Goal: Task Accomplishment & Management: Manage account settings

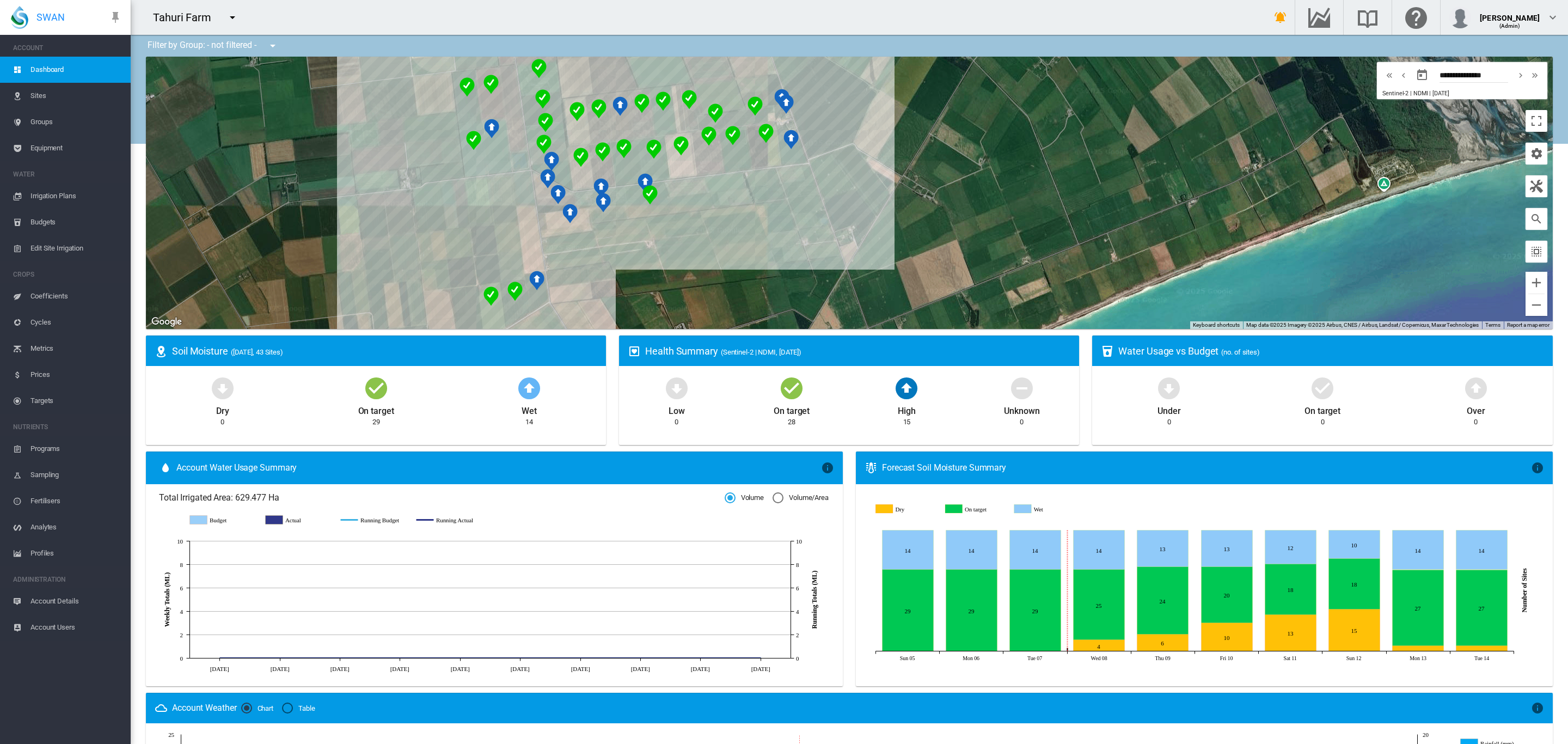
click at [231, 23] on md-icon "icon-menu-down" at bounding box center [232, 17] width 13 height 13
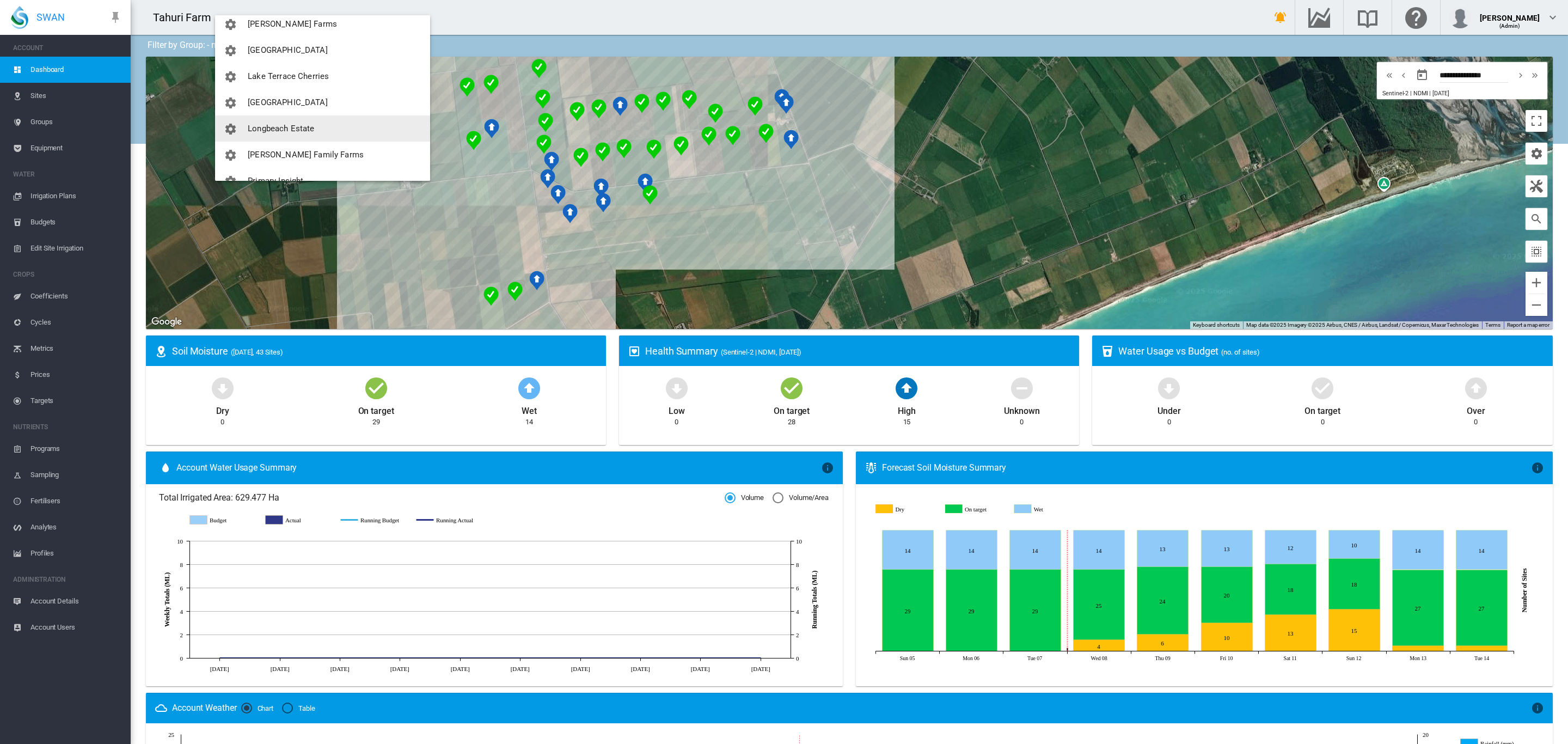
scroll to position [265, 0]
click at [306, 133] on span "[PERSON_NAME] Family Farms" at bounding box center [305, 133] width 116 height 10
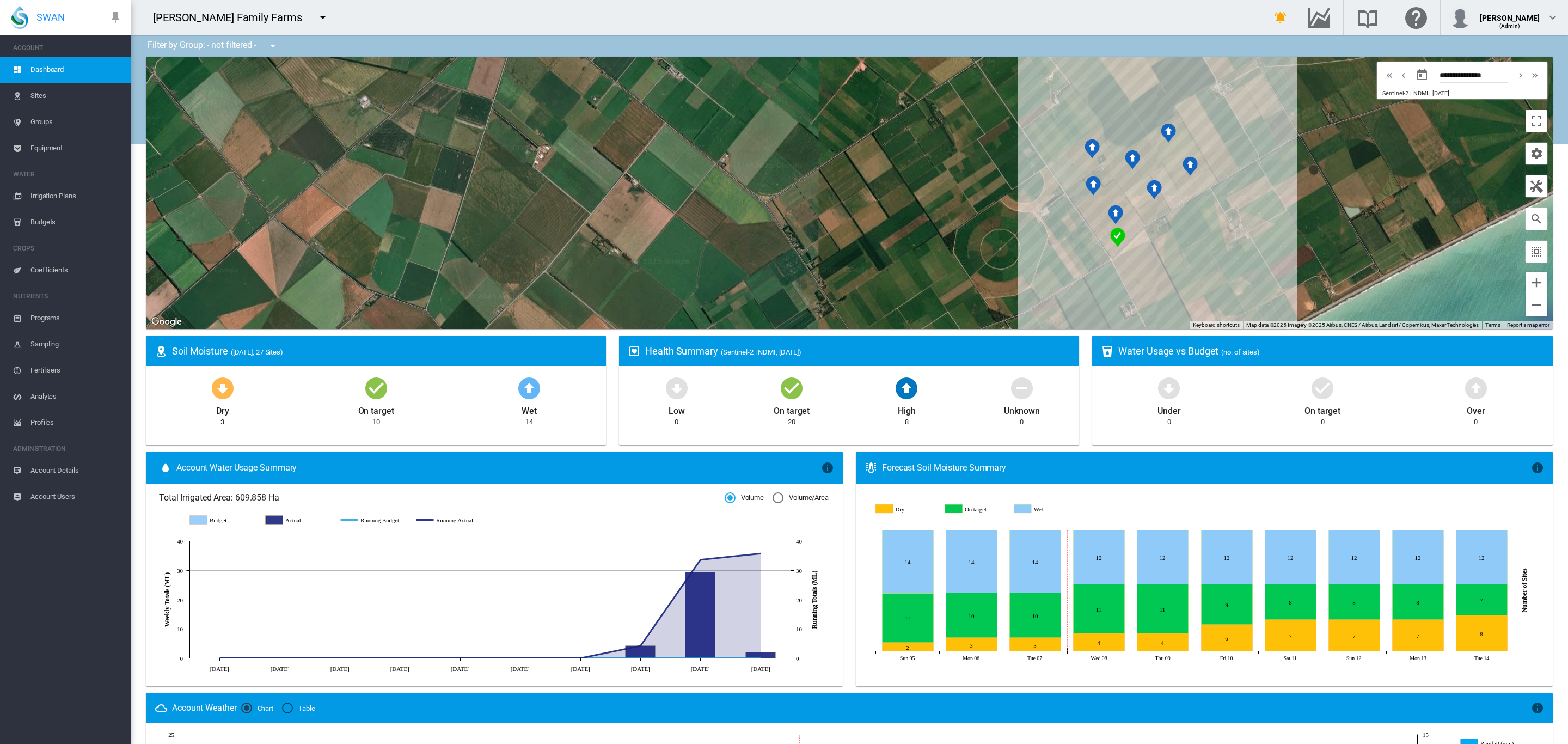
drag, startPoint x: 851, startPoint y: 225, endPoint x: 791, endPoint y: 297, distance: 93.7
click at [791, 297] on div at bounding box center [849, 193] width 1407 height 272
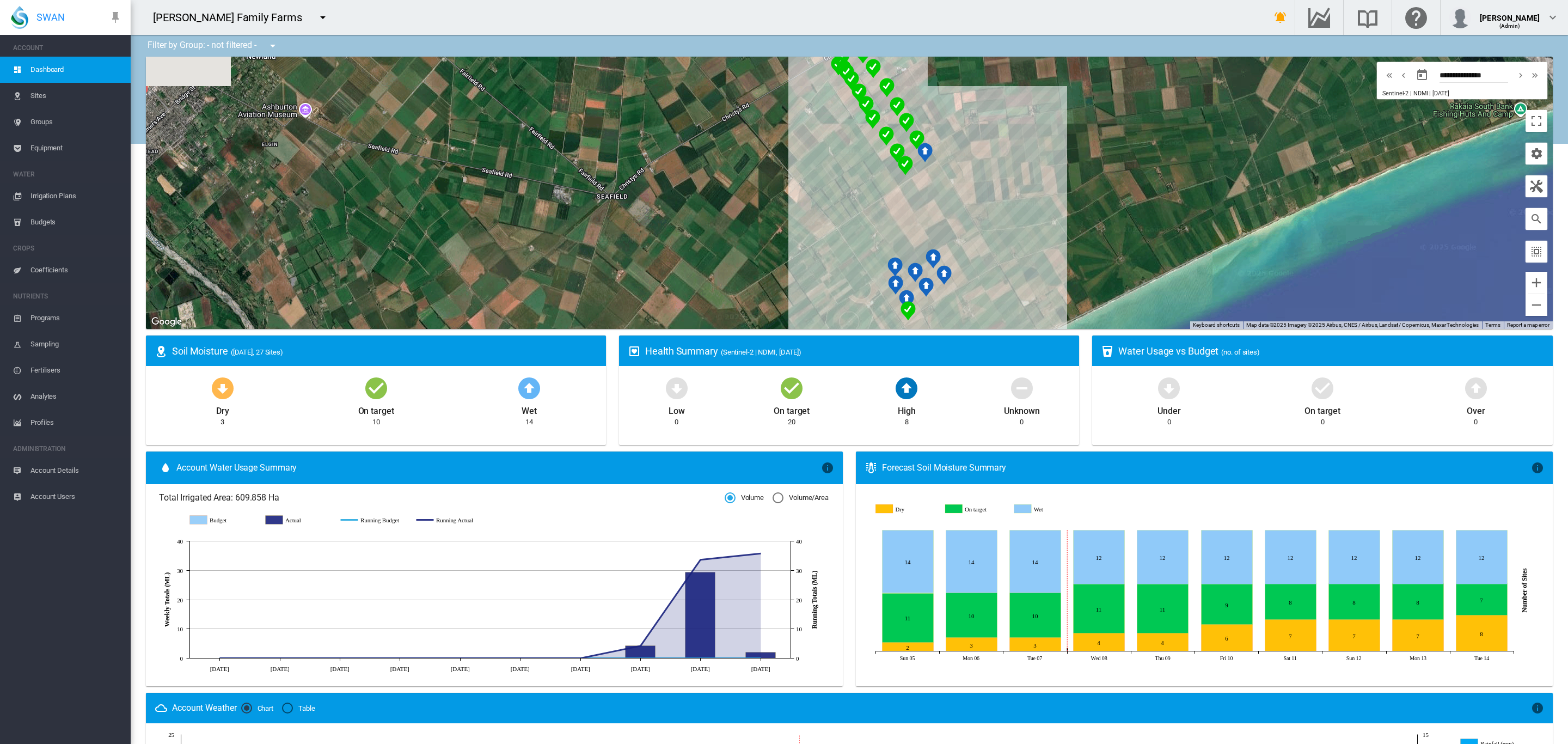
drag, startPoint x: 582, startPoint y: 169, endPoint x: 218, endPoint y: 158, distance: 364.2
click at [589, 232] on div at bounding box center [849, 193] width 1407 height 272
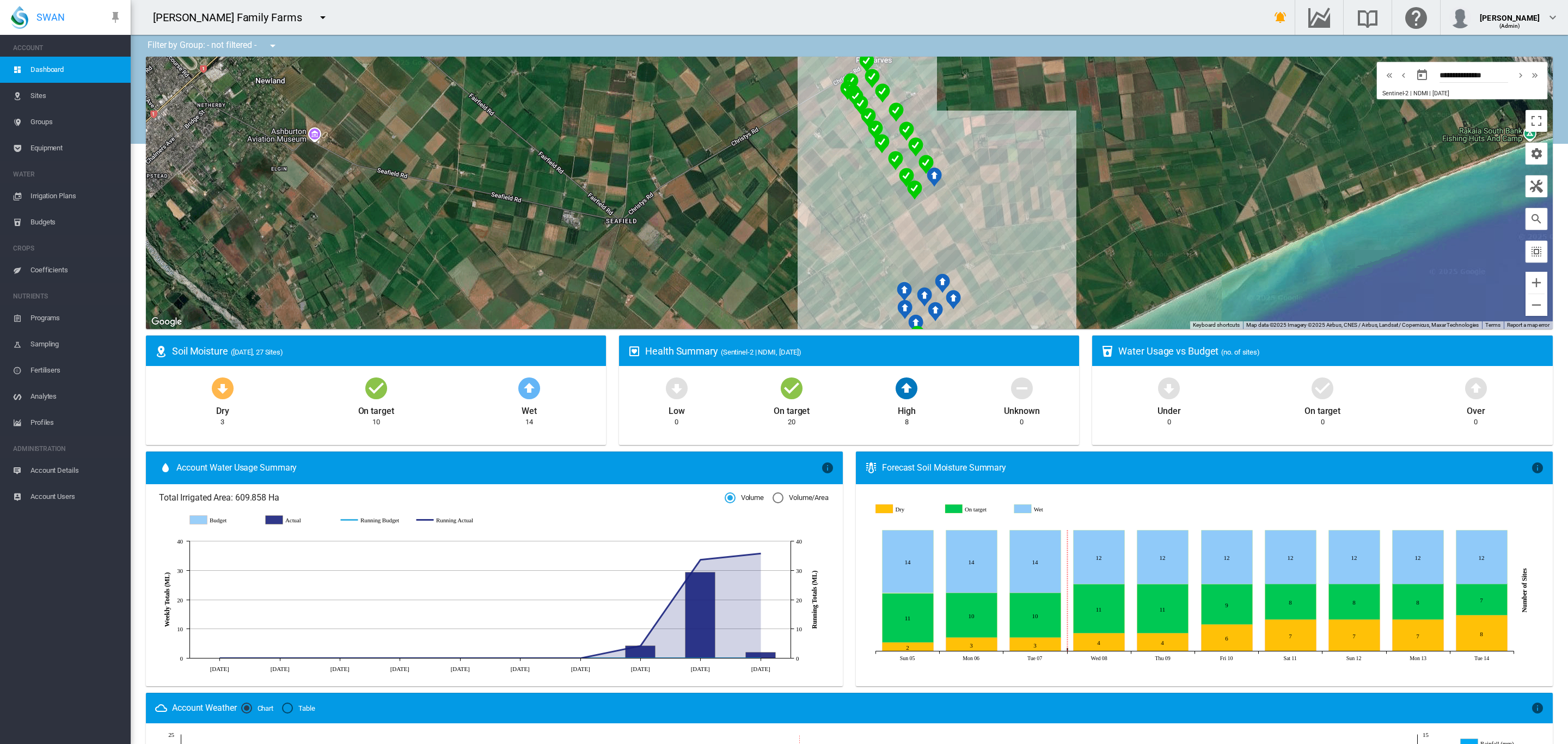
click at [36, 93] on span "Sites" at bounding box center [76, 95] width 91 height 26
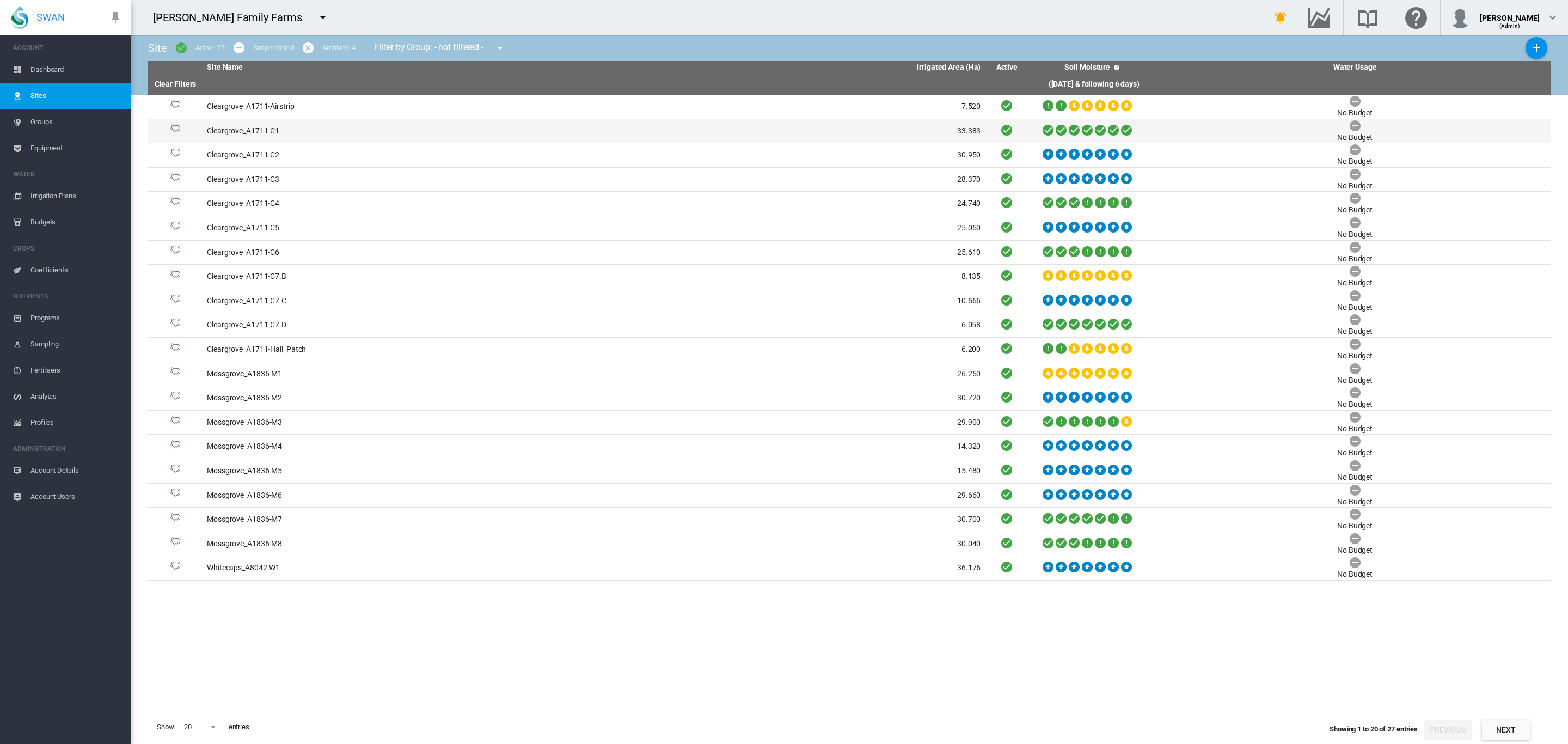
click at [277, 133] on td "Cleargrove_A1711-C1" at bounding box center [398, 131] width 391 height 24
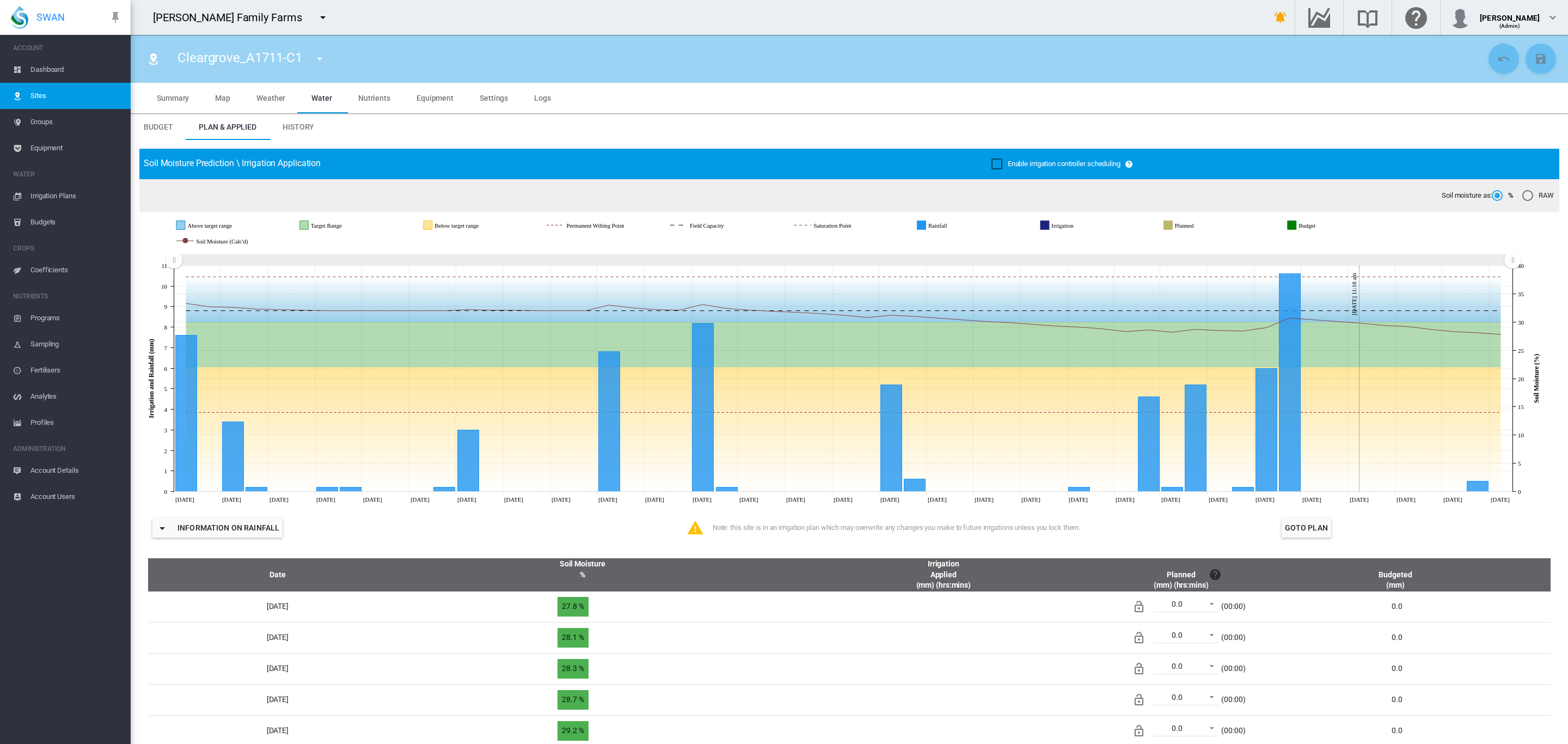
click at [66, 72] on span "Dashboard" at bounding box center [76, 70] width 91 height 26
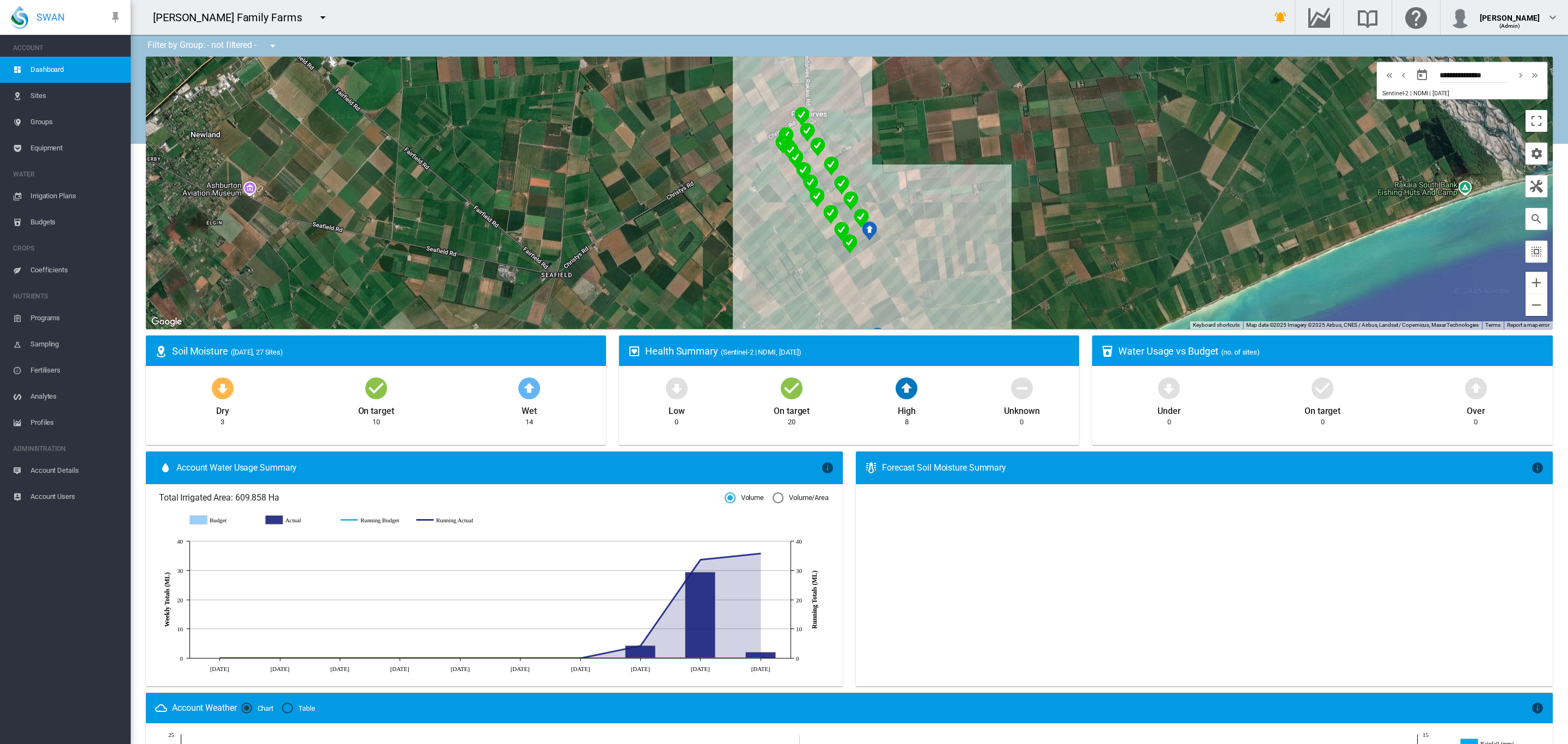
drag, startPoint x: 614, startPoint y: 196, endPoint x: 482, endPoint y: 215, distance: 133.4
click at [502, 219] on div at bounding box center [849, 193] width 1407 height 272
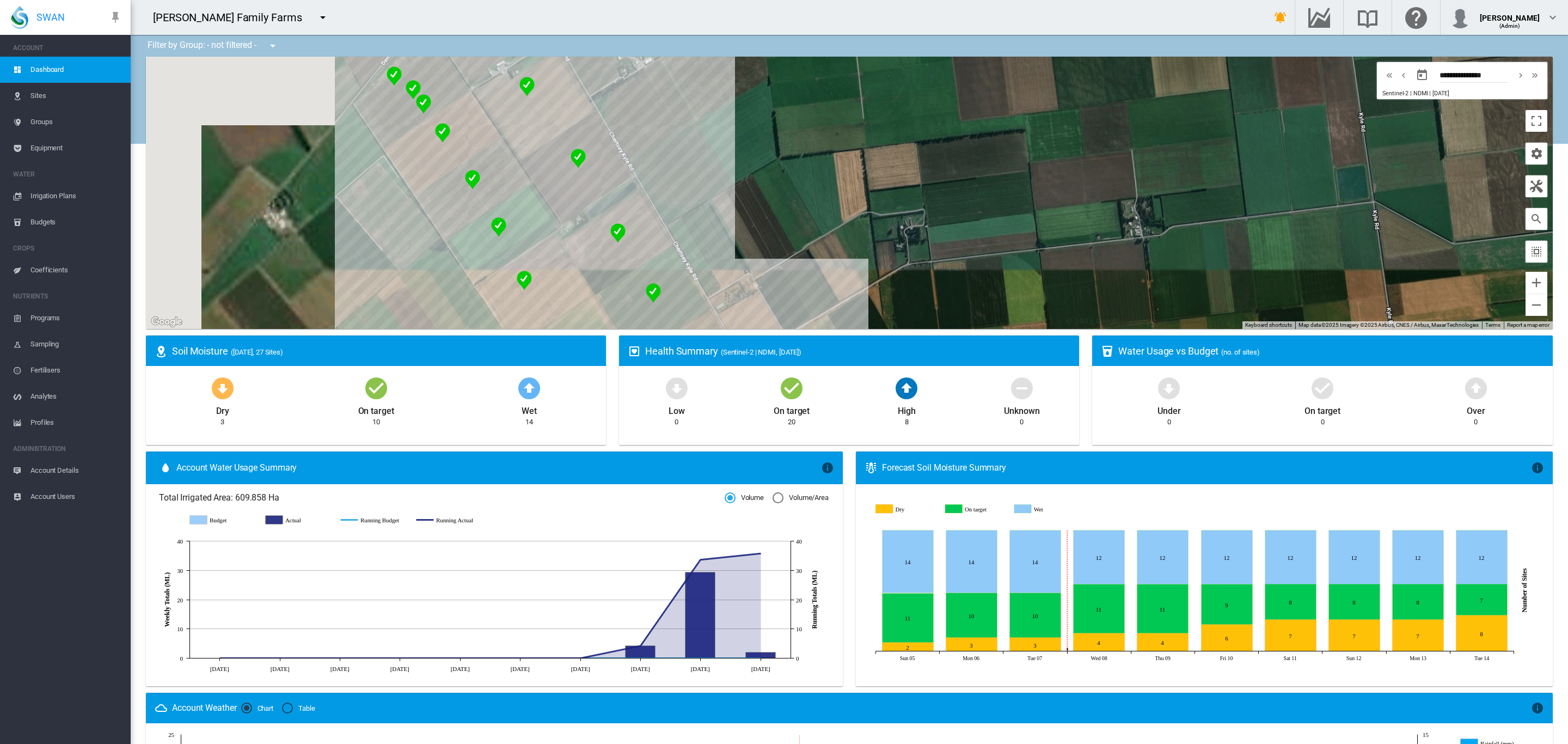
drag, startPoint x: 629, startPoint y: 148, endPoint x: 1098, endPoint y: 265, distance: 483.4
click at [1078, 262] on div at bounding box center [849, 193] width 1407 height 272
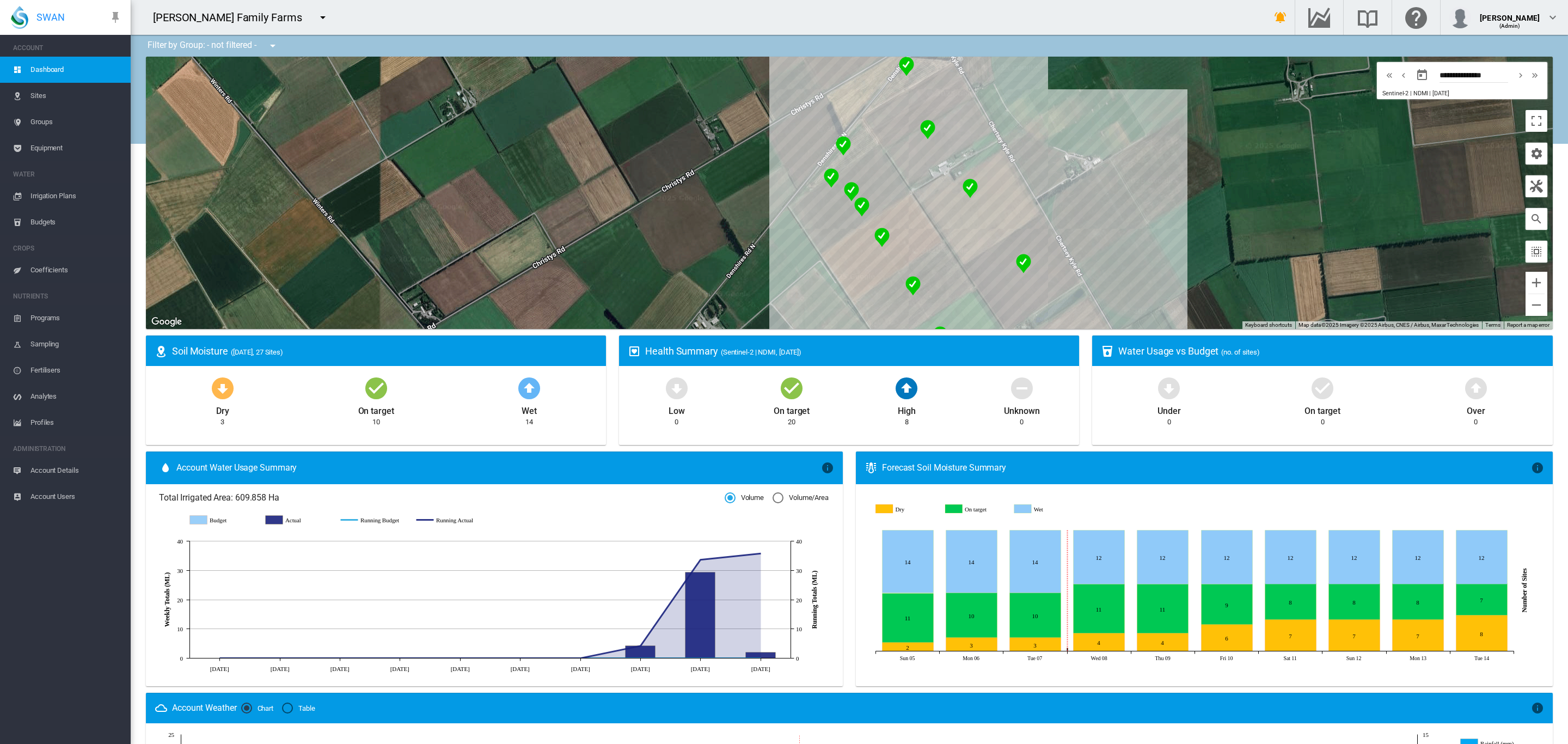
drag, startPoint x: 706, startPoint y: 188, endPoint x: 616, endPoint y: 206, distance: 91.8
click at [622, 207] on div at bounding box center [849, 193] width 1407 height 272
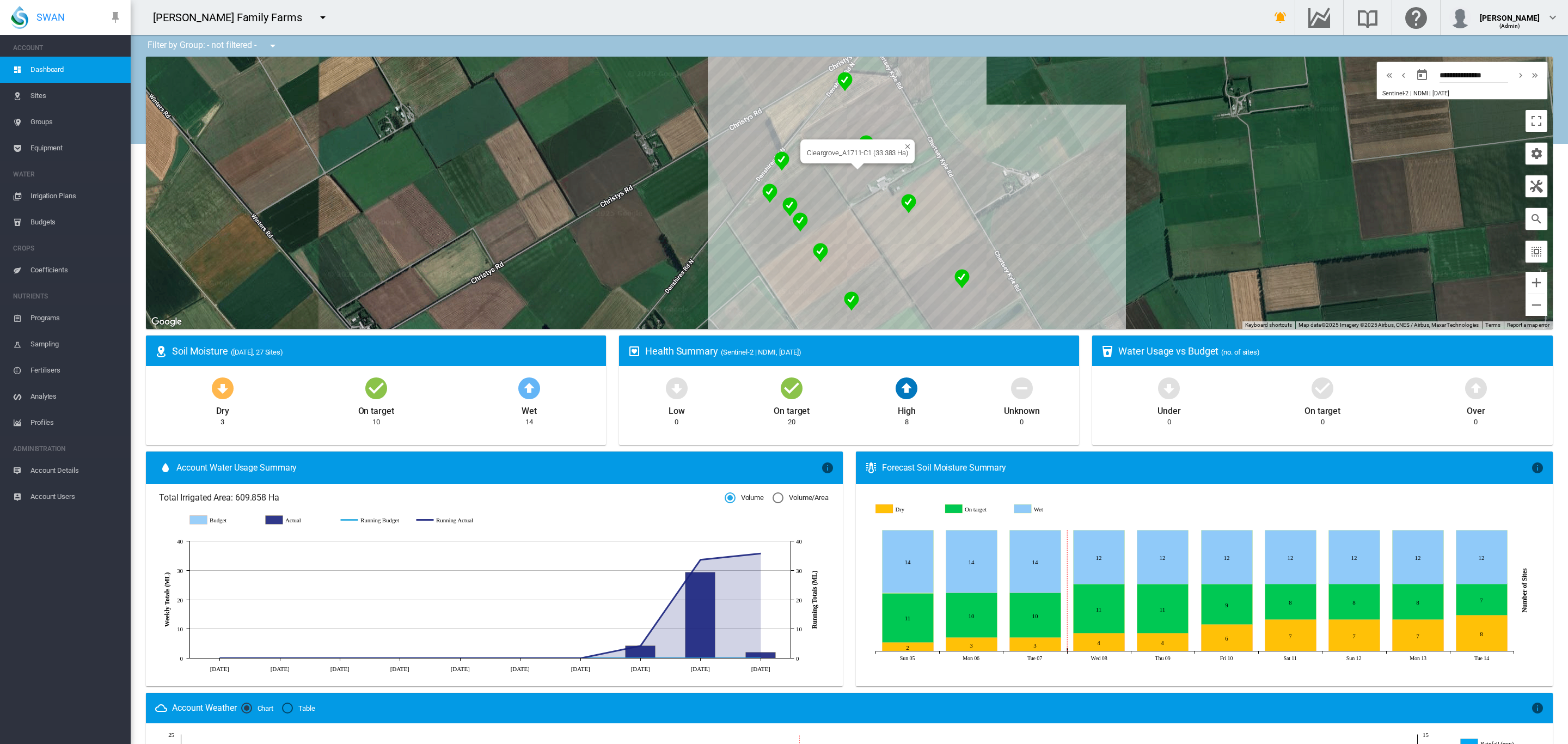
click at [874, 105] on div "Cleargrove_A1711-C1 (33.383 Ha)" at bounding box center [849, 193] width 1407 height 272
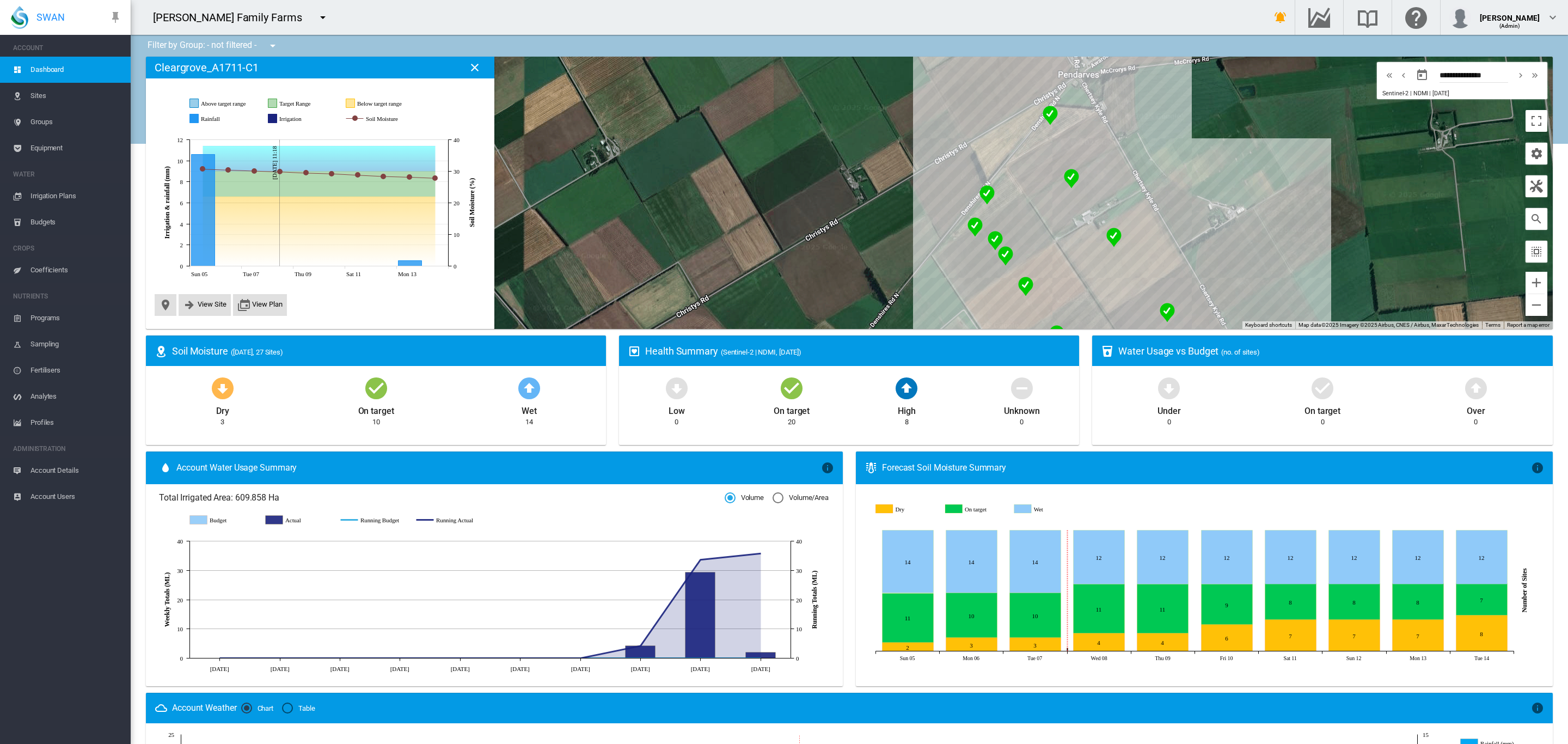
drag, startPoint x: 1352, startPoint y: 166, endPoint x: 1204, endPoint y: 162, distance: 148.1
click at [1204, 162] on div at bounding box center [849, 193] width 1407 height 272
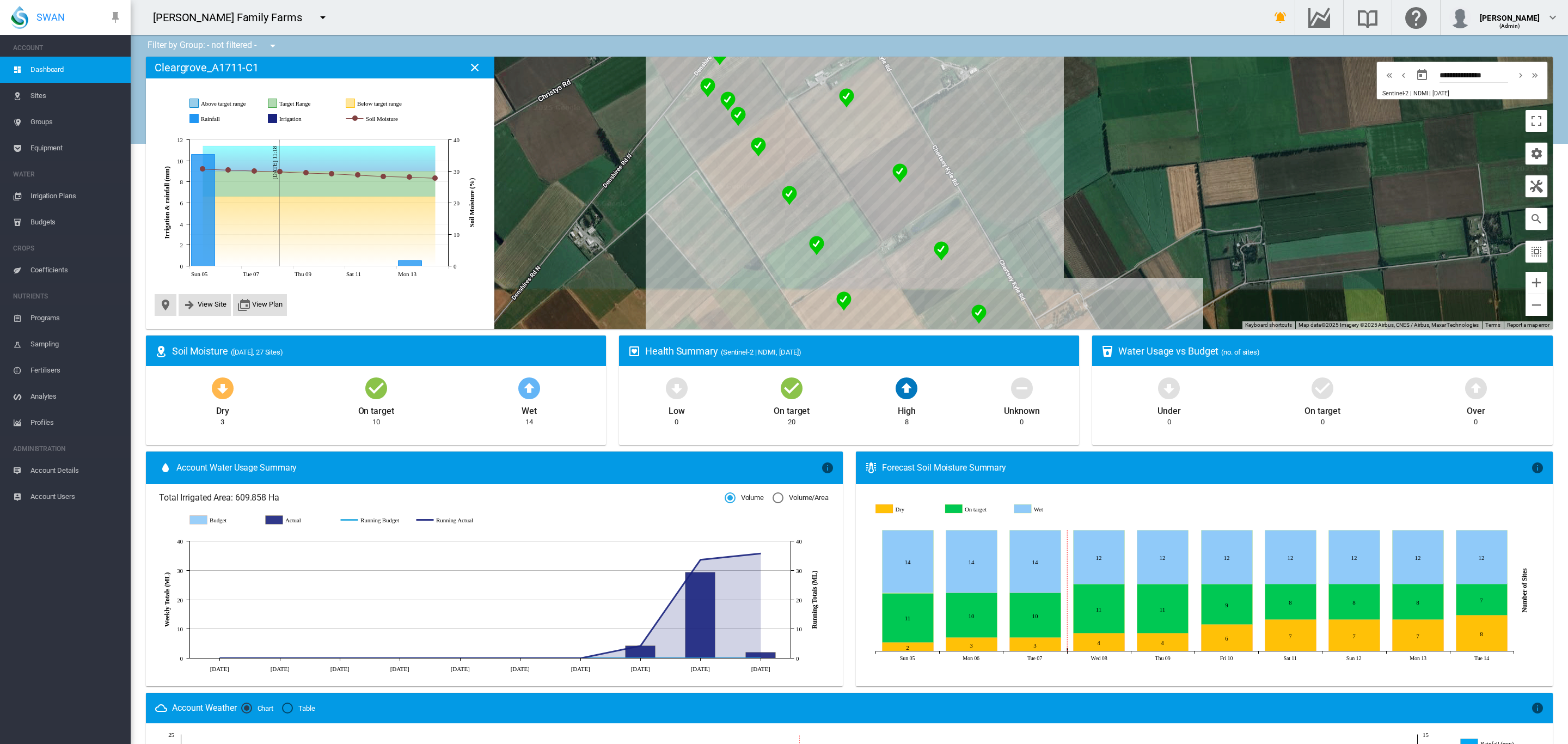
drag, startPoint x: 1176, startPoint y: 207, endPoint x: 997, endPoint y: 48, distance: 239.4
click at [1002, 51] on div "Filter by Group: - not filtered - - not filtered - Cleargrove CHCH Lateral Clea…" at bounding box center [849, 553] width 1438 height 1037
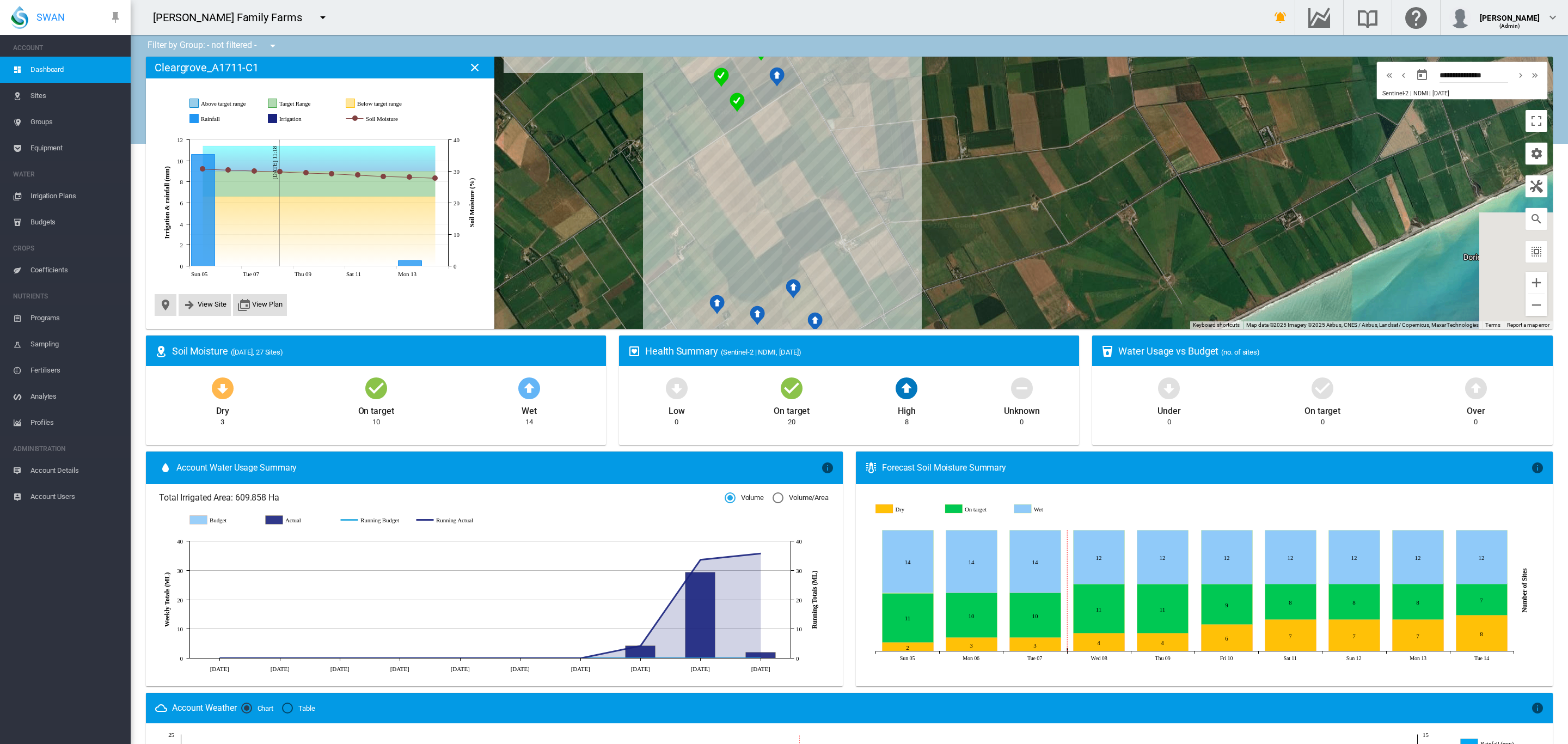
drag, startPoint x: 1057, startPoint y: 193, endPoint x: 893, endPoint y: 52, distance: 216.3
click at [887, 50] on div "Filter by Group: - not filtered - - not filtered - Cleargrove CHCH Lateral Clea…" at bounding box center [849, 553] width 1438 height 1037
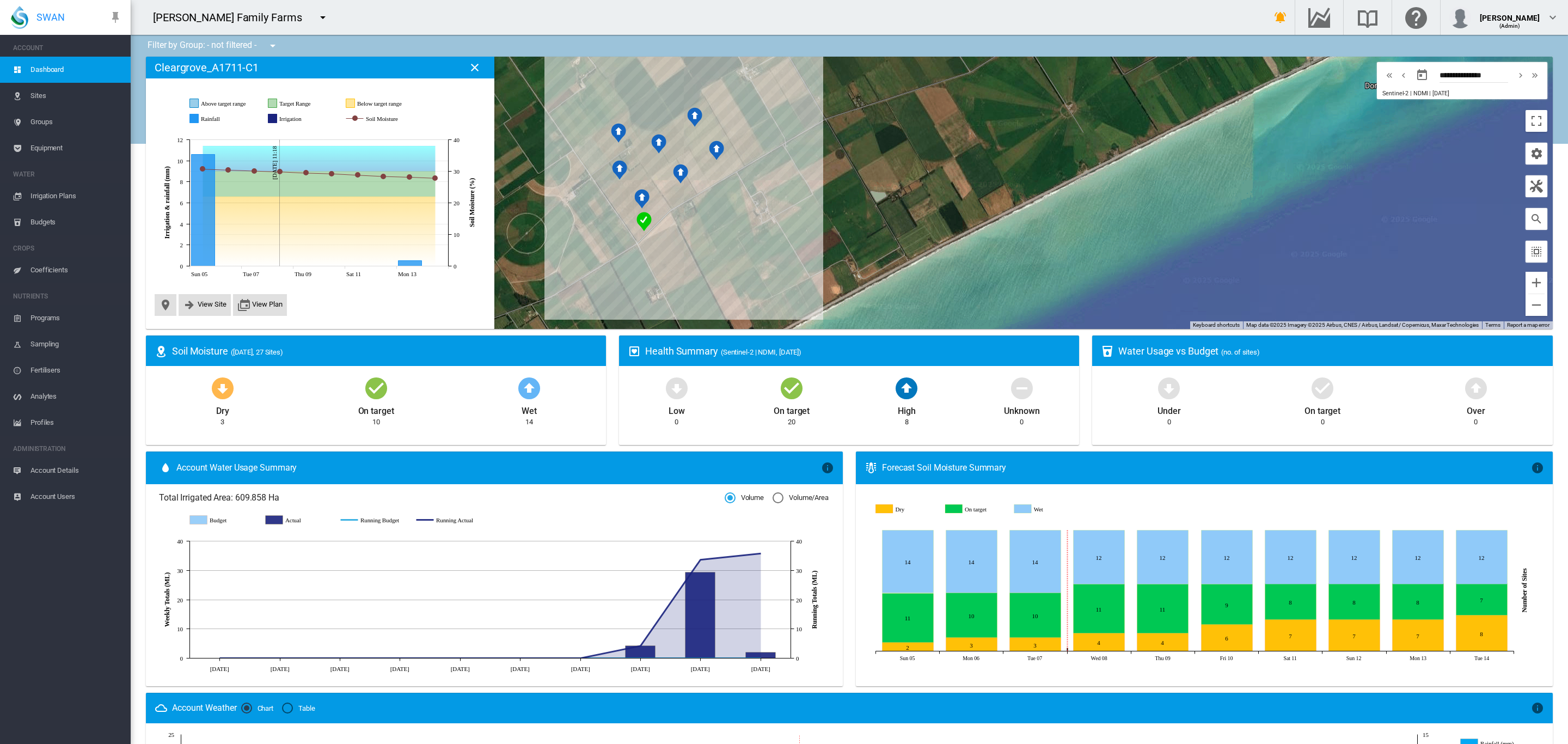
drag, startPoint x: 750, startPoint y: 92, endPoint x: 1015, endPoint y: 205, distance: 288.1
click at [997, 191] on div at bounding box center [849, 193] width 1407 height 272
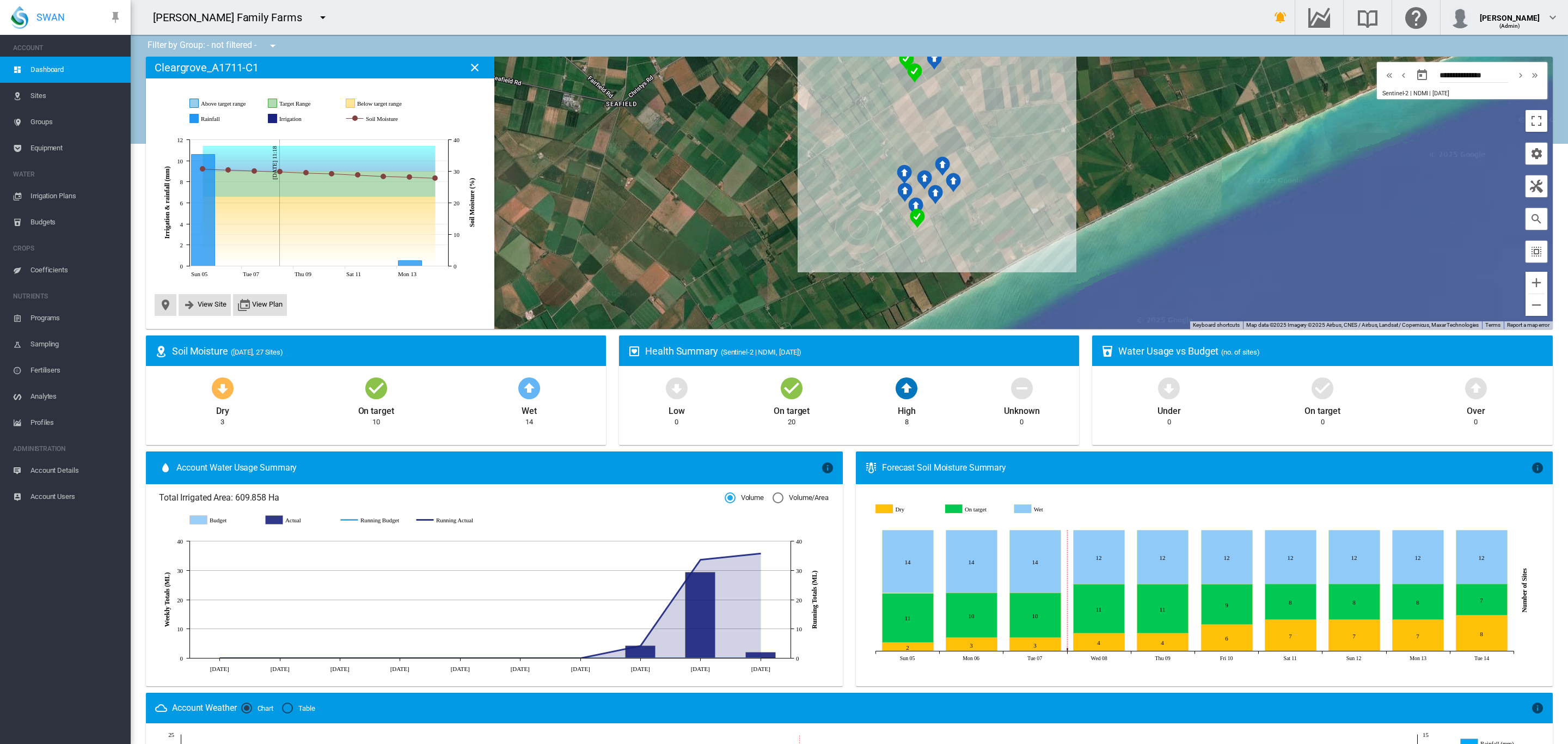
drag, startPoint x: 825, startPoint y: 128, endPoint x: 863, endPoint y: 301, distance: 177.1
click at [858, 295] on div at bounding box center [849, 193] width 1407 height 272
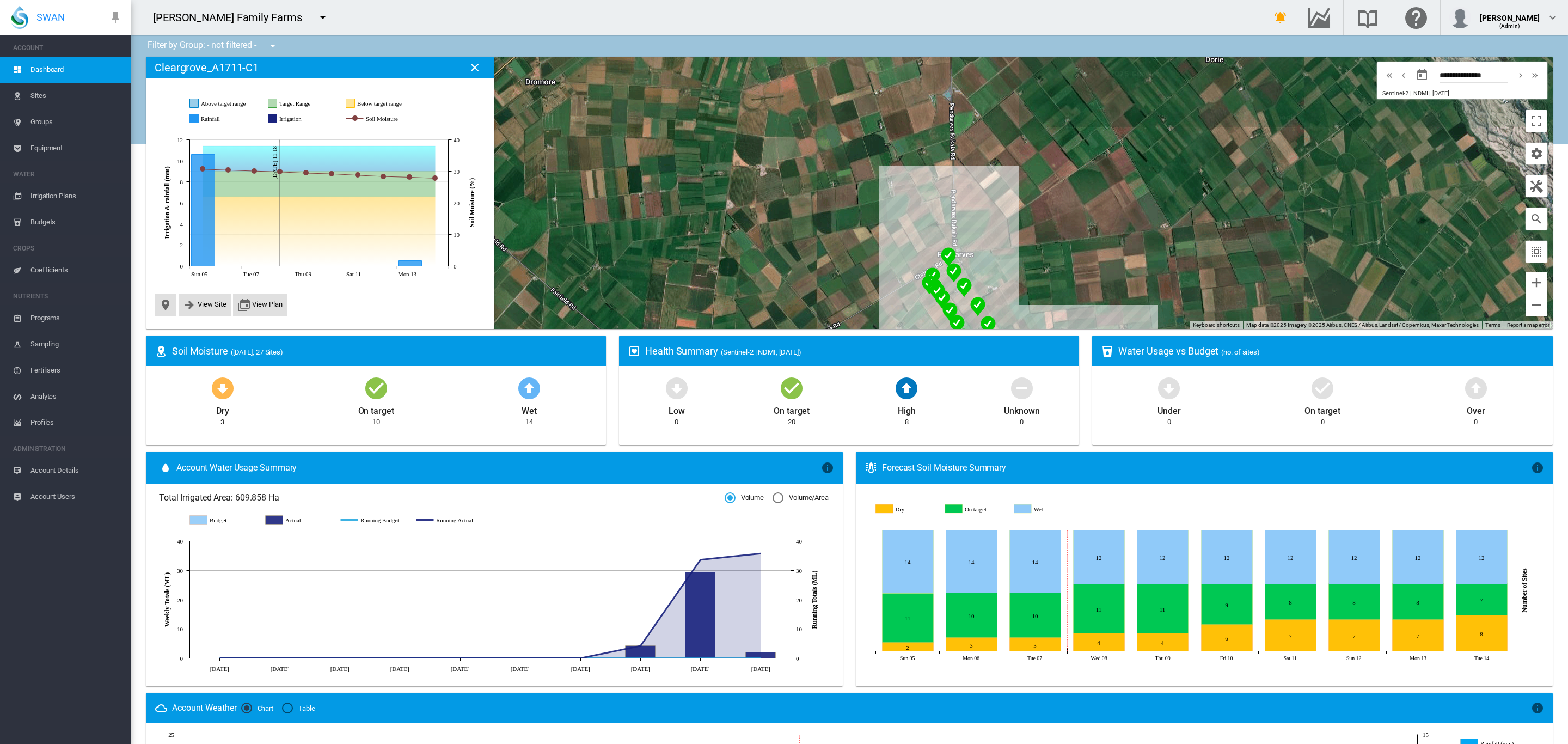
drag, startPoint x: 844, startPoint y: 105, endPoint x: 913, endPoint y: 288, distance: 195.6
click at [913, 288] on div at bounding box center [849, 193] width 1407 height 272
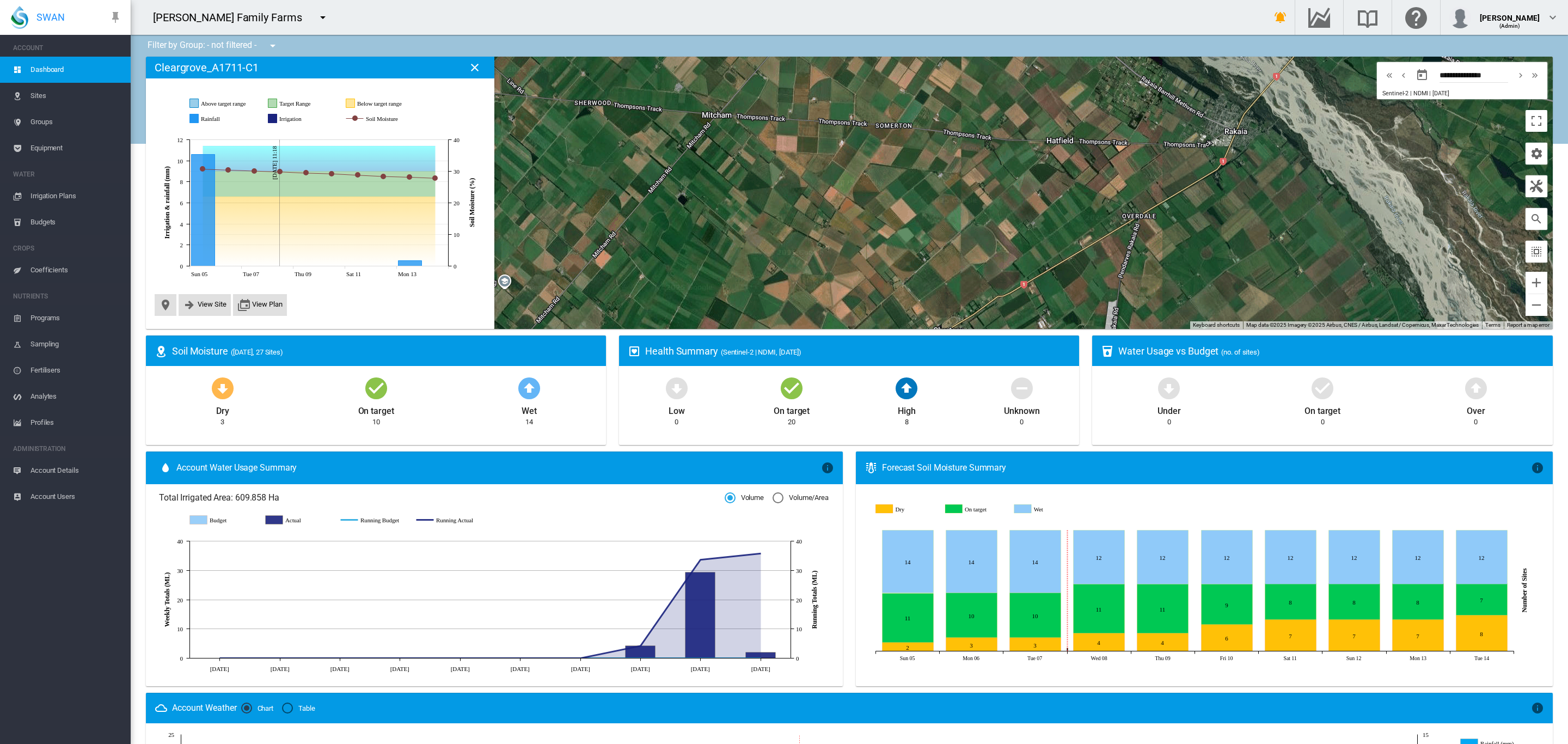
drag, startPoint x: 816, startPoint y: 139, endPoint x: 893, endPoint y: 307, distance: 184.8
click at [890, 304] on div at bounding box center [849, 193] width 1407 height 272
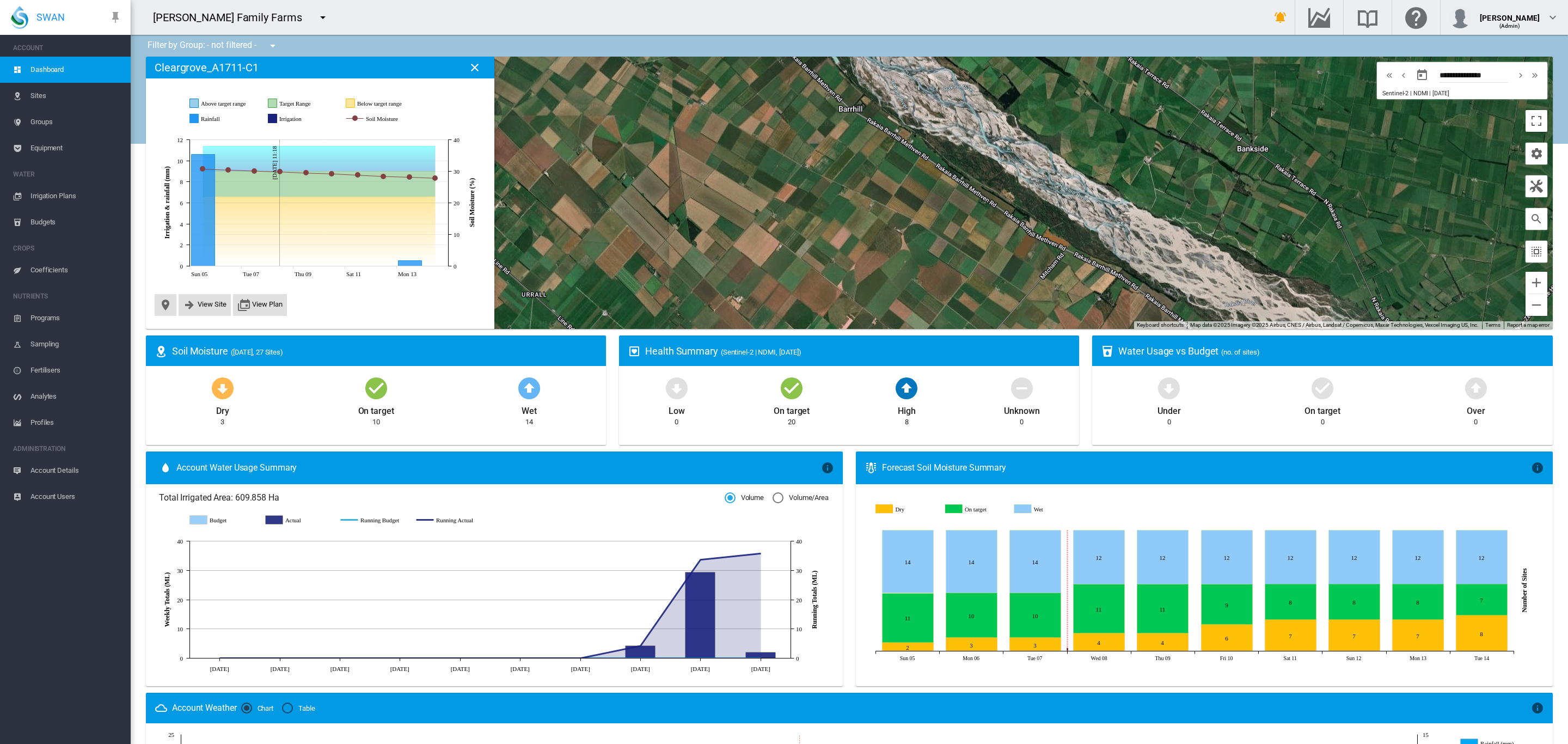
drag, startPoint x: 784, startPoint y: 146, endPoint x: 729, endPoint y: 264, distance: 130.2
click at [738, 244] on div at bounding box center [849, 193] width 1407 height 272
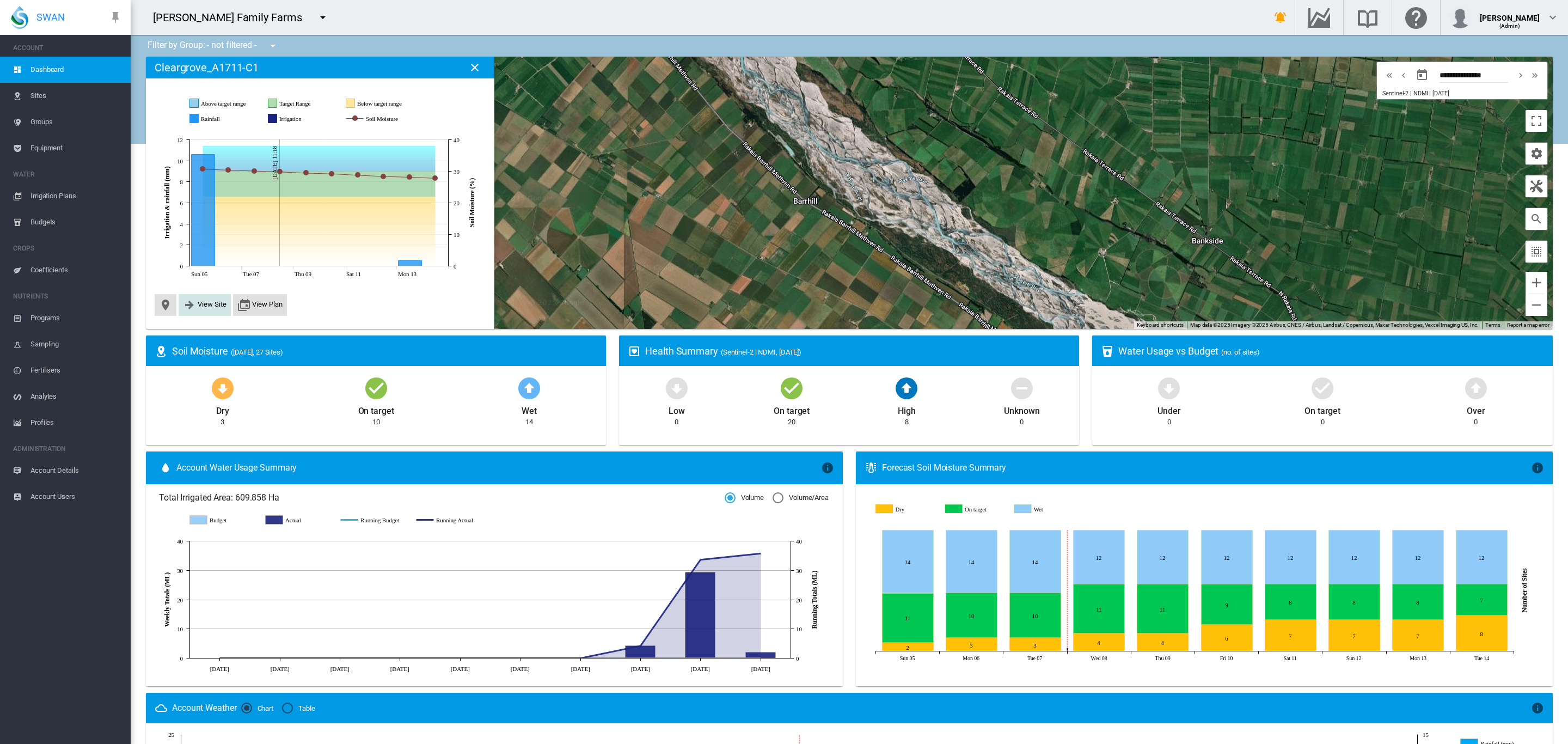
click at [193, 304] on md-icon "icon-arrow-right-bold" at bounding box center [189, 305] width 13 height 13
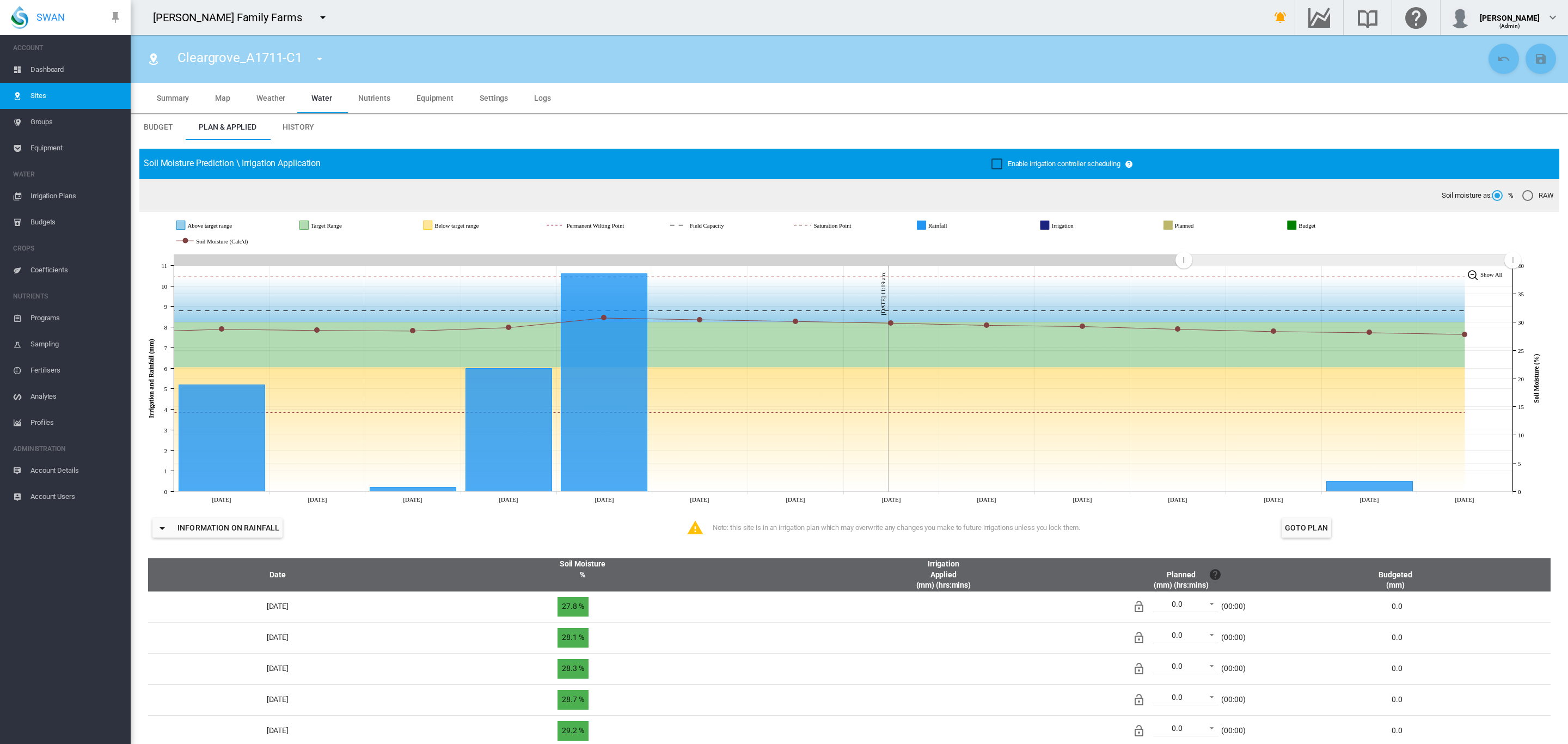
click at [44, 70] on span "Dashboard" at bounding box center [76, 70] width 91 height 26
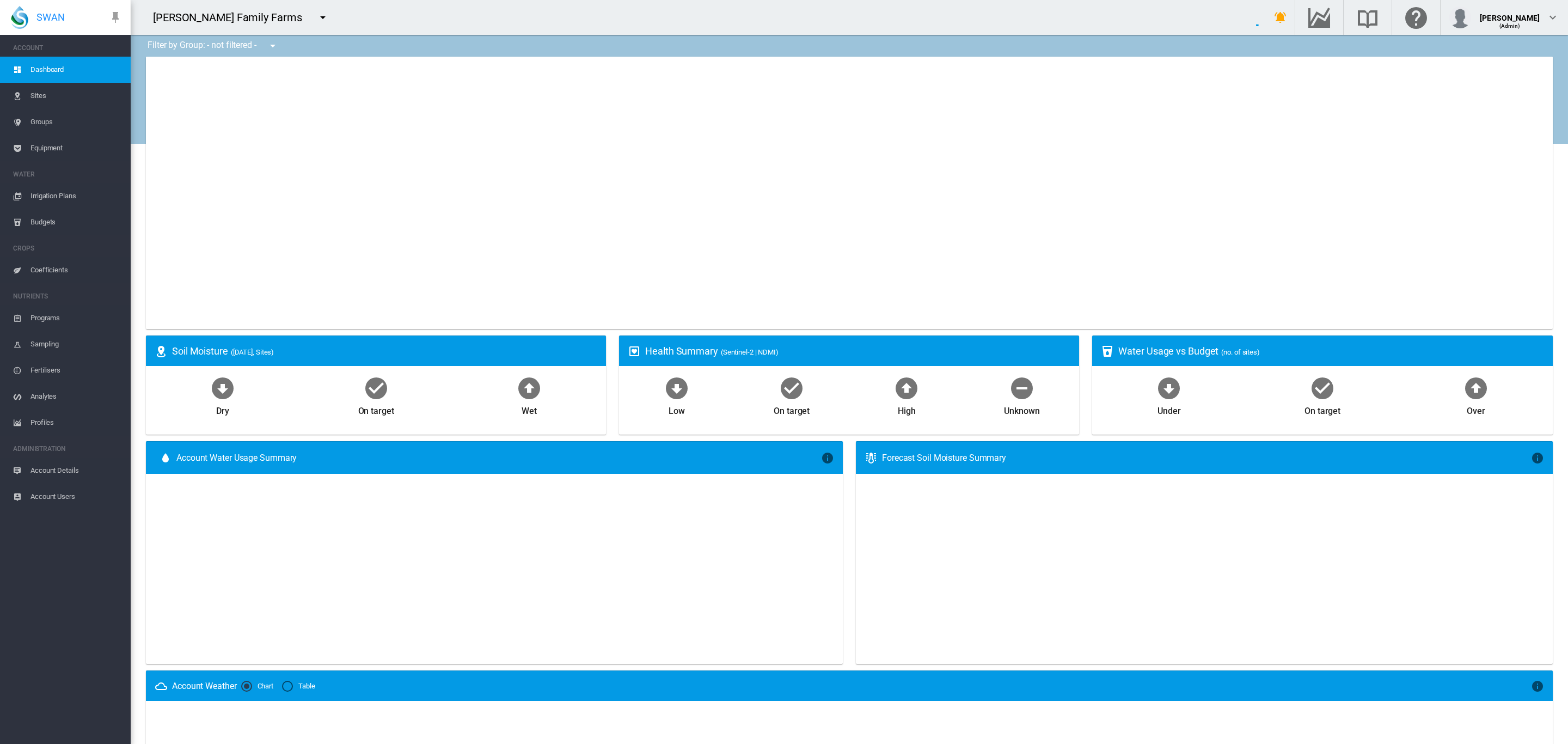
type input "**********"
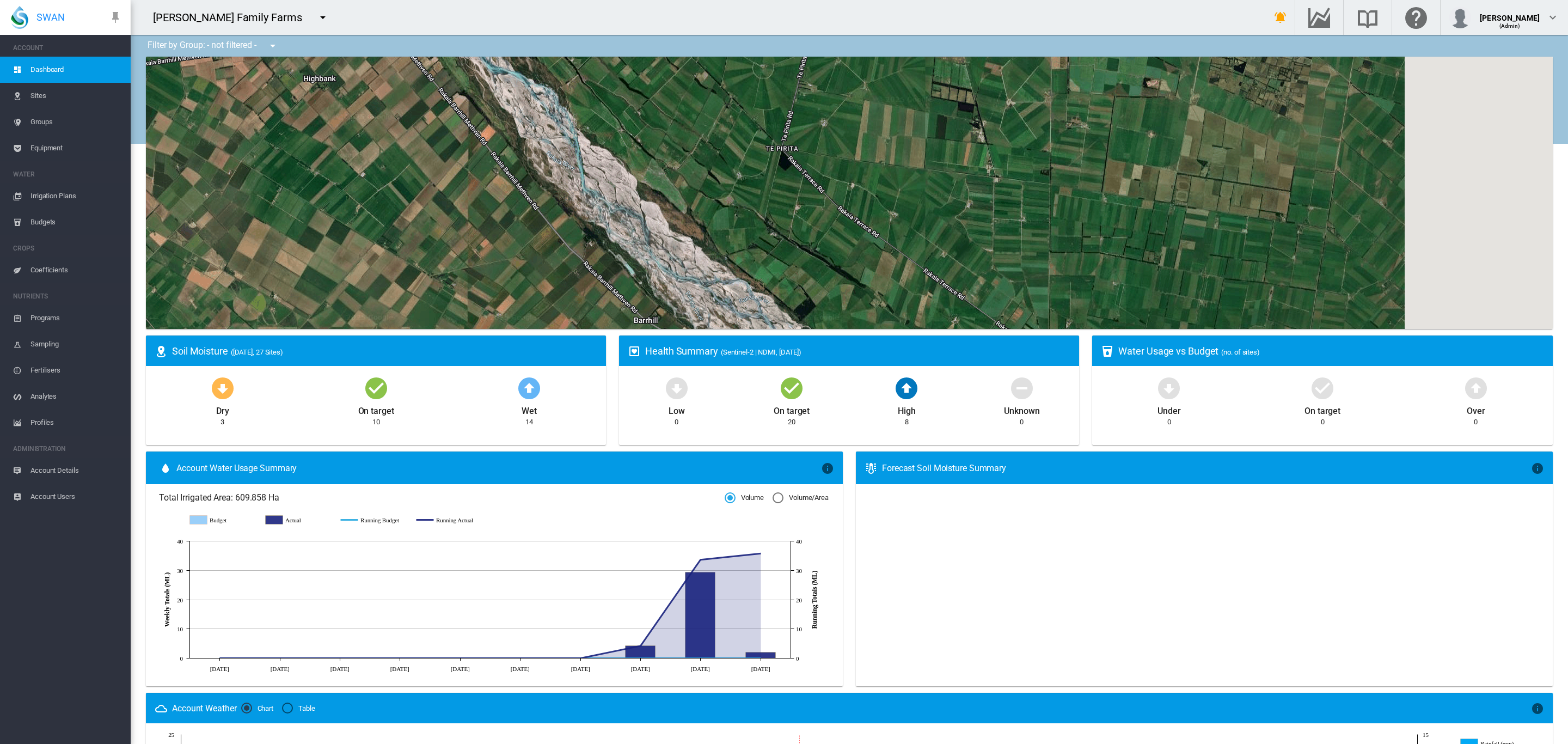
drag, startPoint x: 595, startPoint y: 151, endPoint x: 405, endPoint y: 305, distance: 244.6
click at [409, 302] on div at bounding box center [849, 193] width 1407 height 272
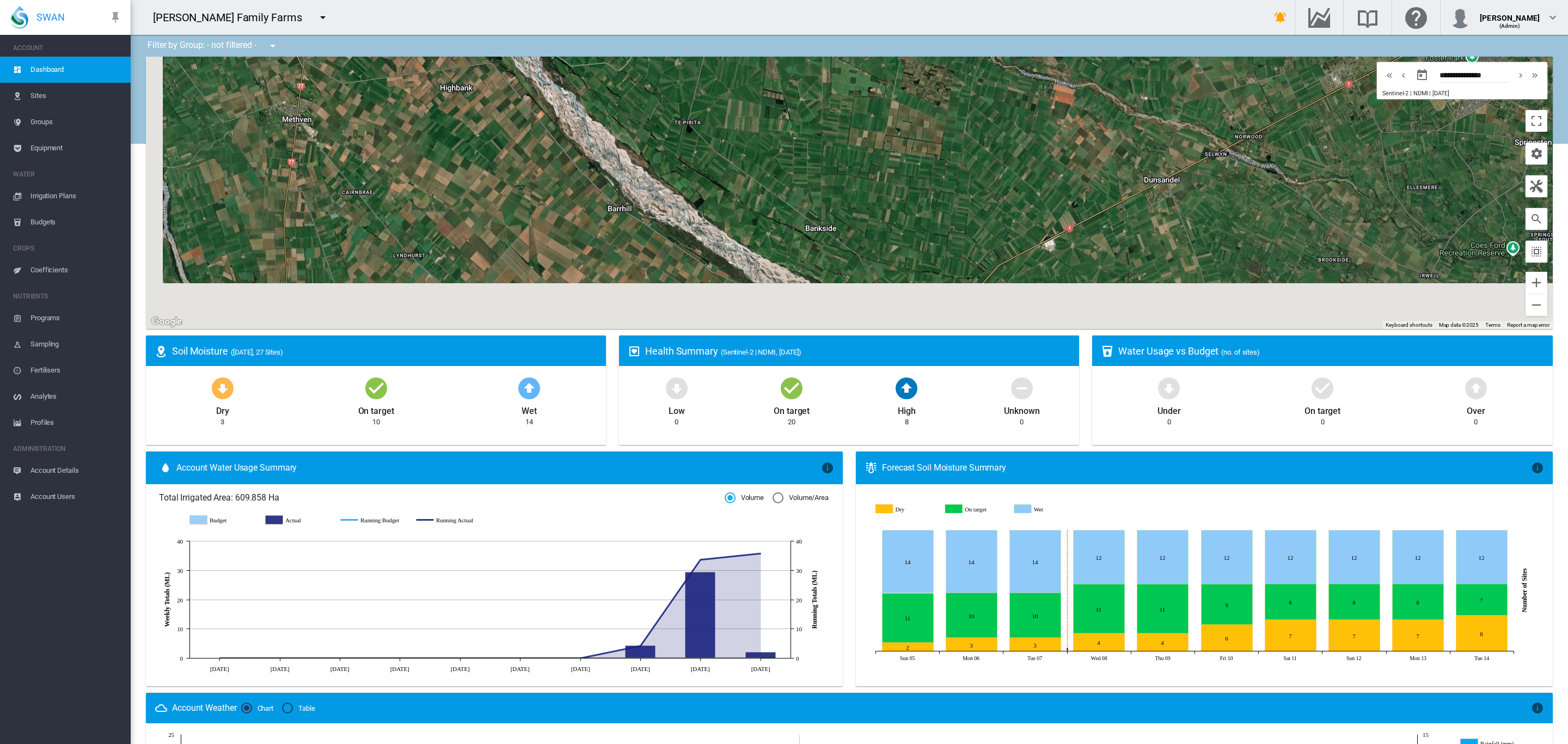
drag, startPoint x: 471, startPoint y: 257, endPoint x: 629, endPoint y: 112, distance: 214.5
click at [629, 112] on div at bounding box center [849, 193] width 1407 height 272
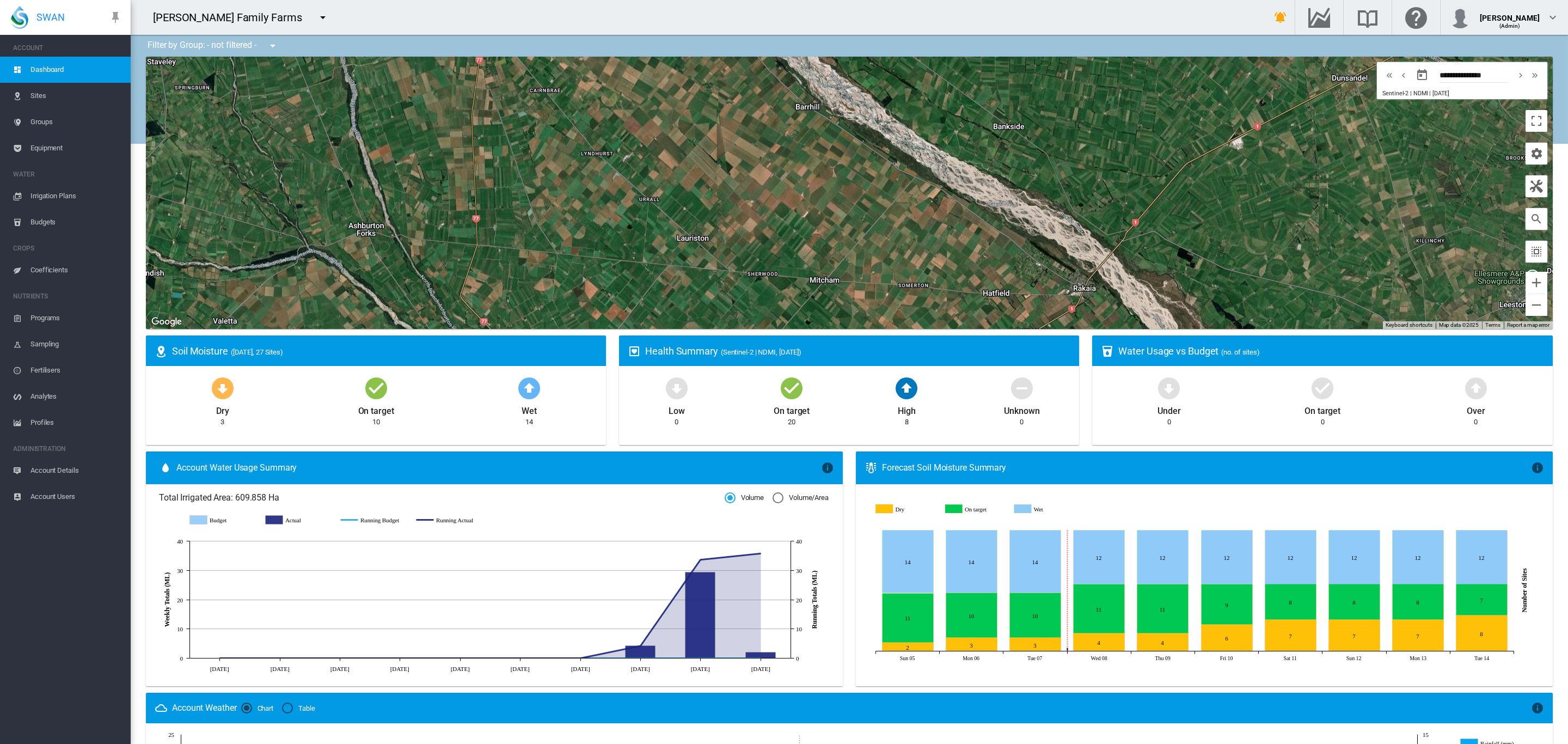
drag, startPoint x: 823, startPoint y: 294, endPoint x: 742, endPoint y: 196, distance: 127.1
click at [755, 203] on div at bounding box center [849, 193] width 1407 height 272
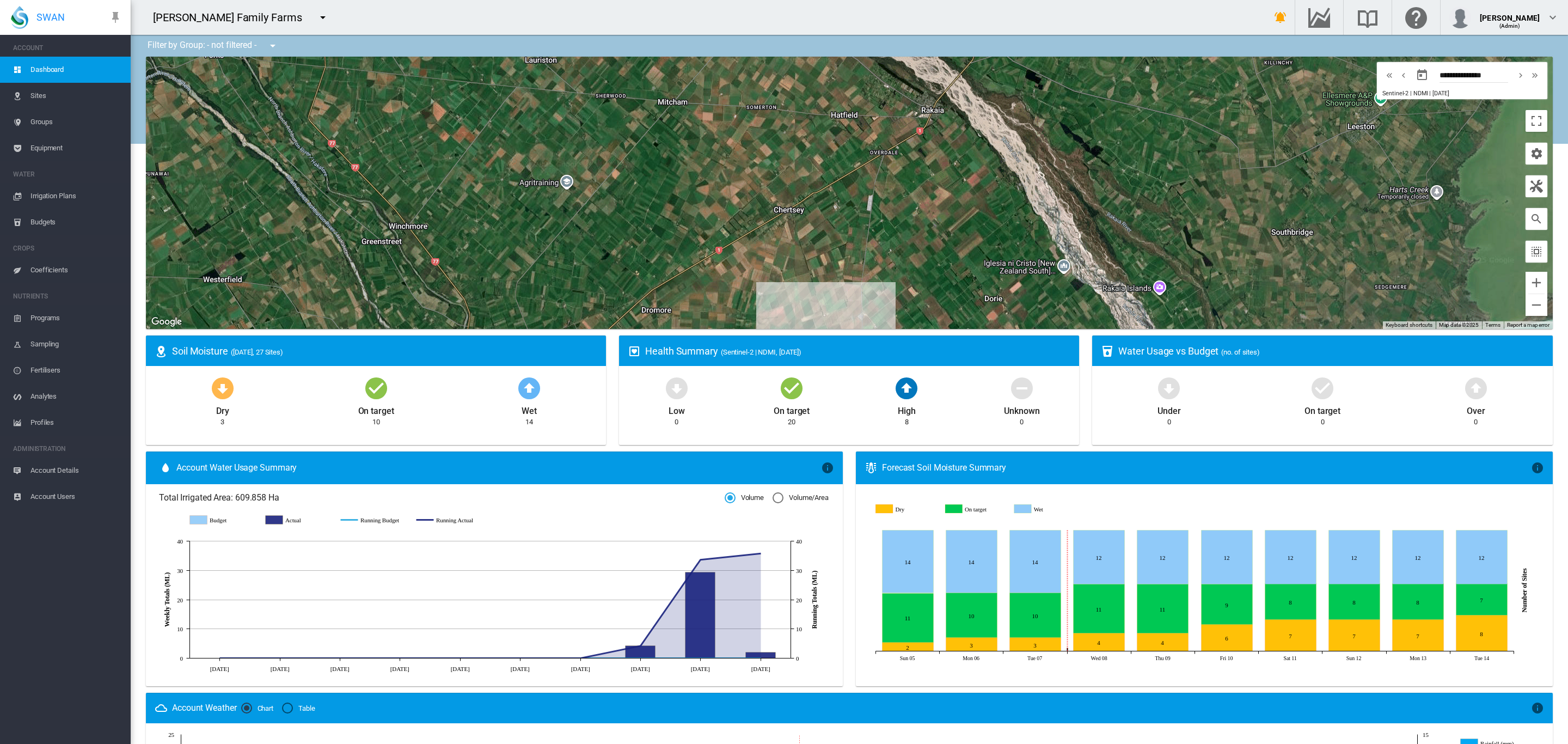
drag, startPoint x: 920, startPoint y: 219, endPoint x: 499, endPoint y: 213, distance: 421.0
click at [499, 213] on div at bounding box center [849, 193] width 1407 height 272
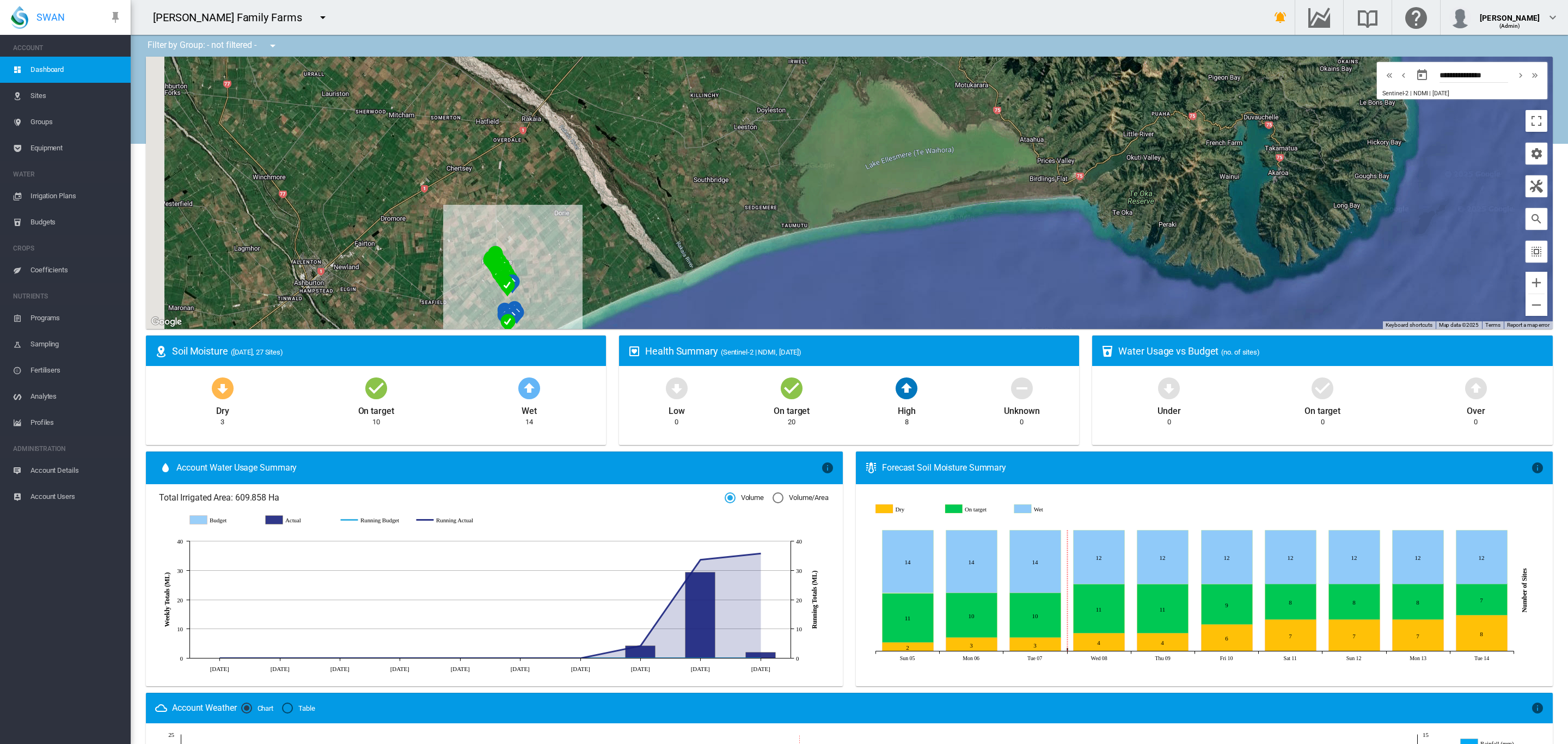
drag, startPoint x: 518, startPoint y: 215, endPoint x: 680, endPoint y: 167, distance: 169.0
click at [678, 170] on div at bounding box center [849, 193] width 1407 height 272
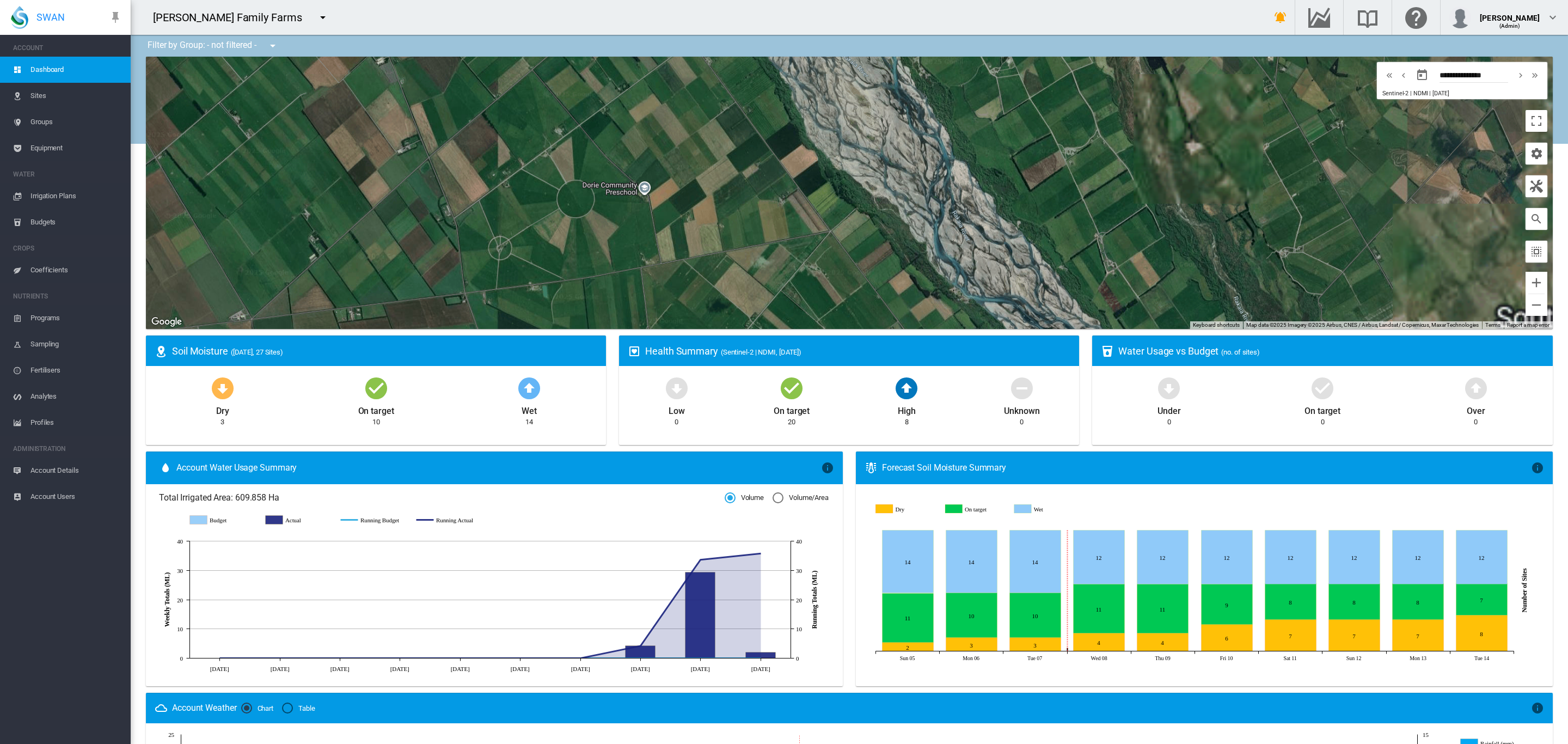
drag, startPoint x: 477, startPoint y: 210, endPoint x: 989, endPoint y: 0, distance: 553.4
click at [989, 0] on div "Lovett Family Farms Get Help Email SWAN support Logout" at bounding box center [849, 372] width 1438 height 744
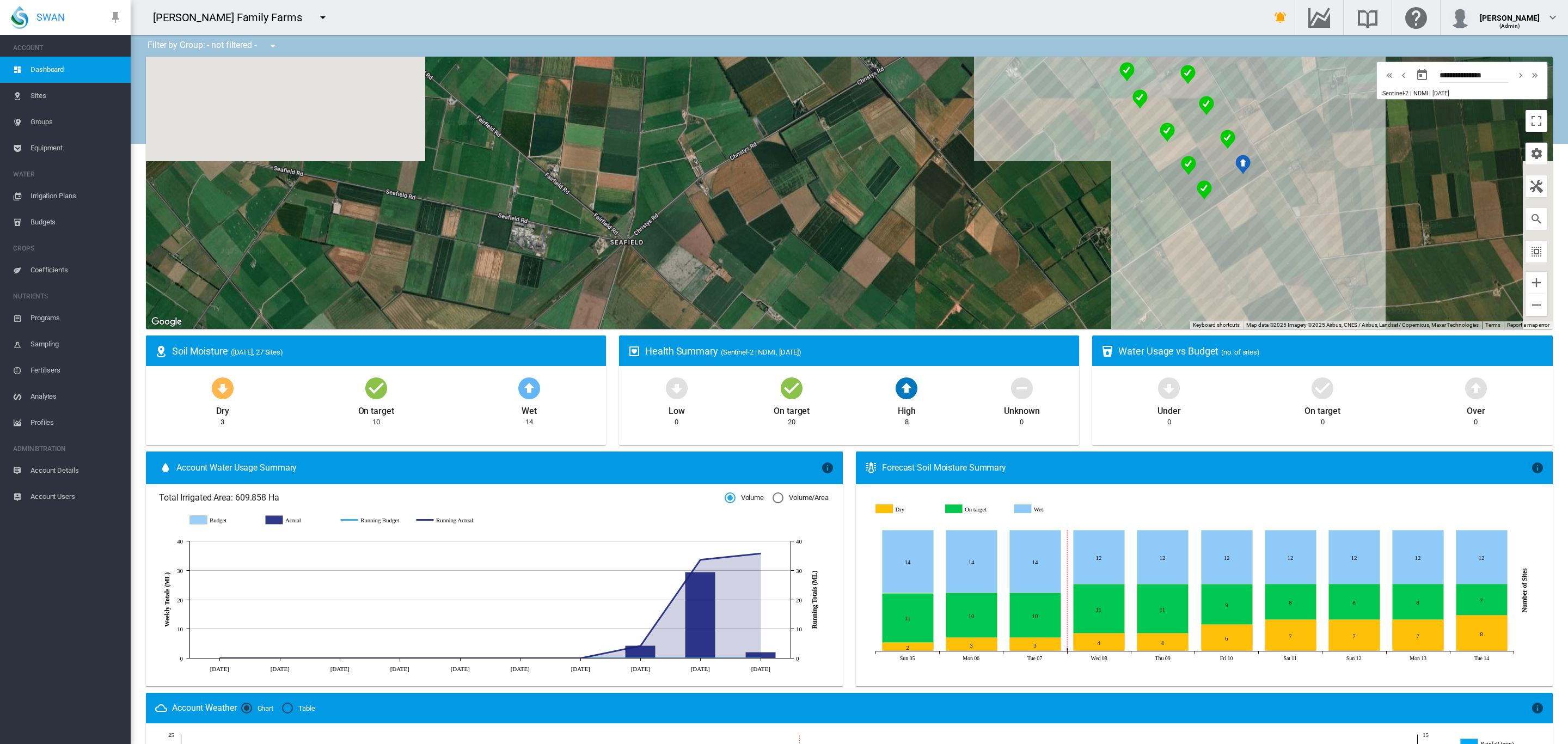
drag, startPoint x: 884, startPoint y: 83, endPoint x: 433, endPoint y: 321, distance: 509.9
click at [462, 316] on div at bounding box center [849, 193] width 1407 height 272
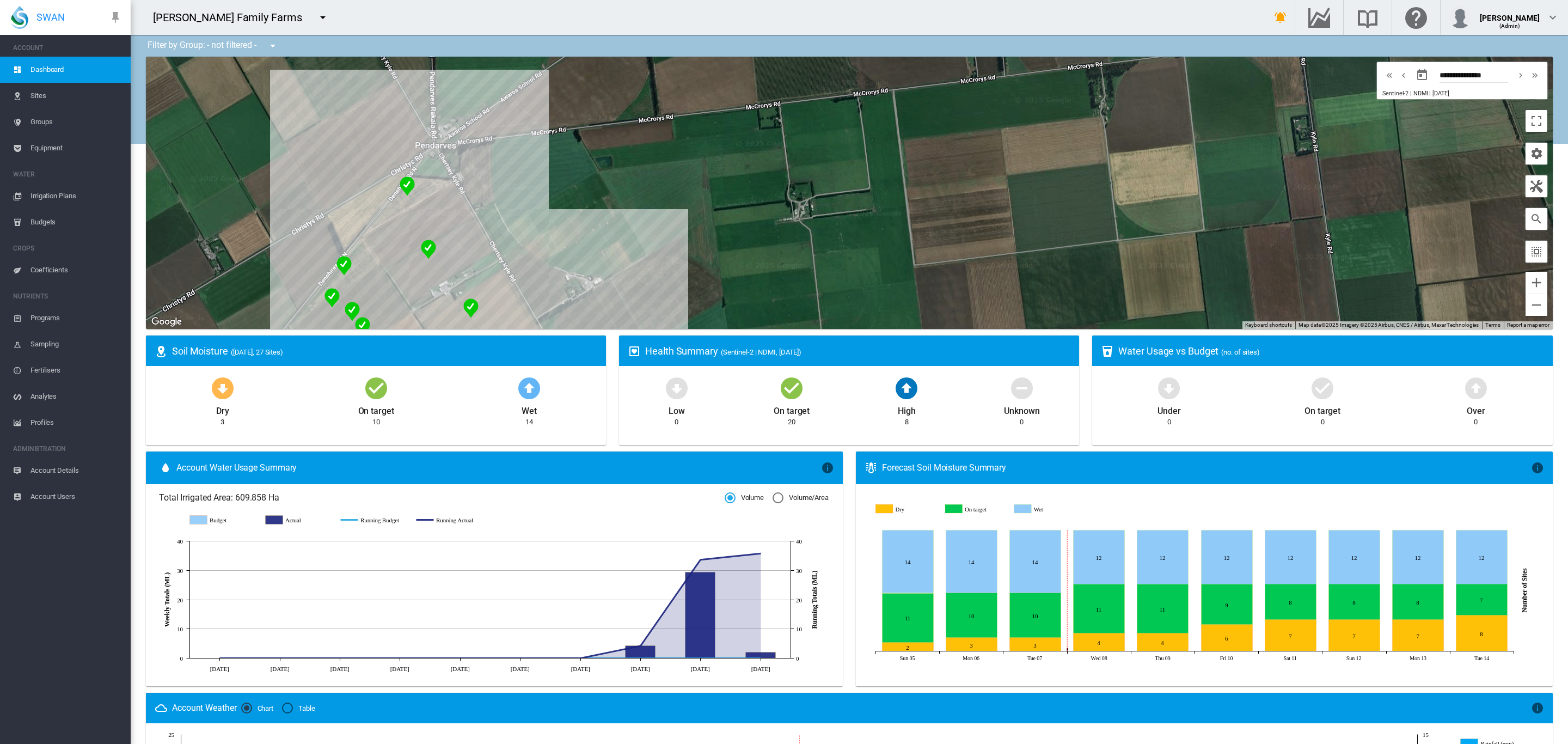
drag, startPoint x: 666, startPoint y: 184, endPoint x: 773, endPoint y: 129, distance: 120.3
click at [773, 129] on div at bounding box center [849, 193] width 1407 height 272
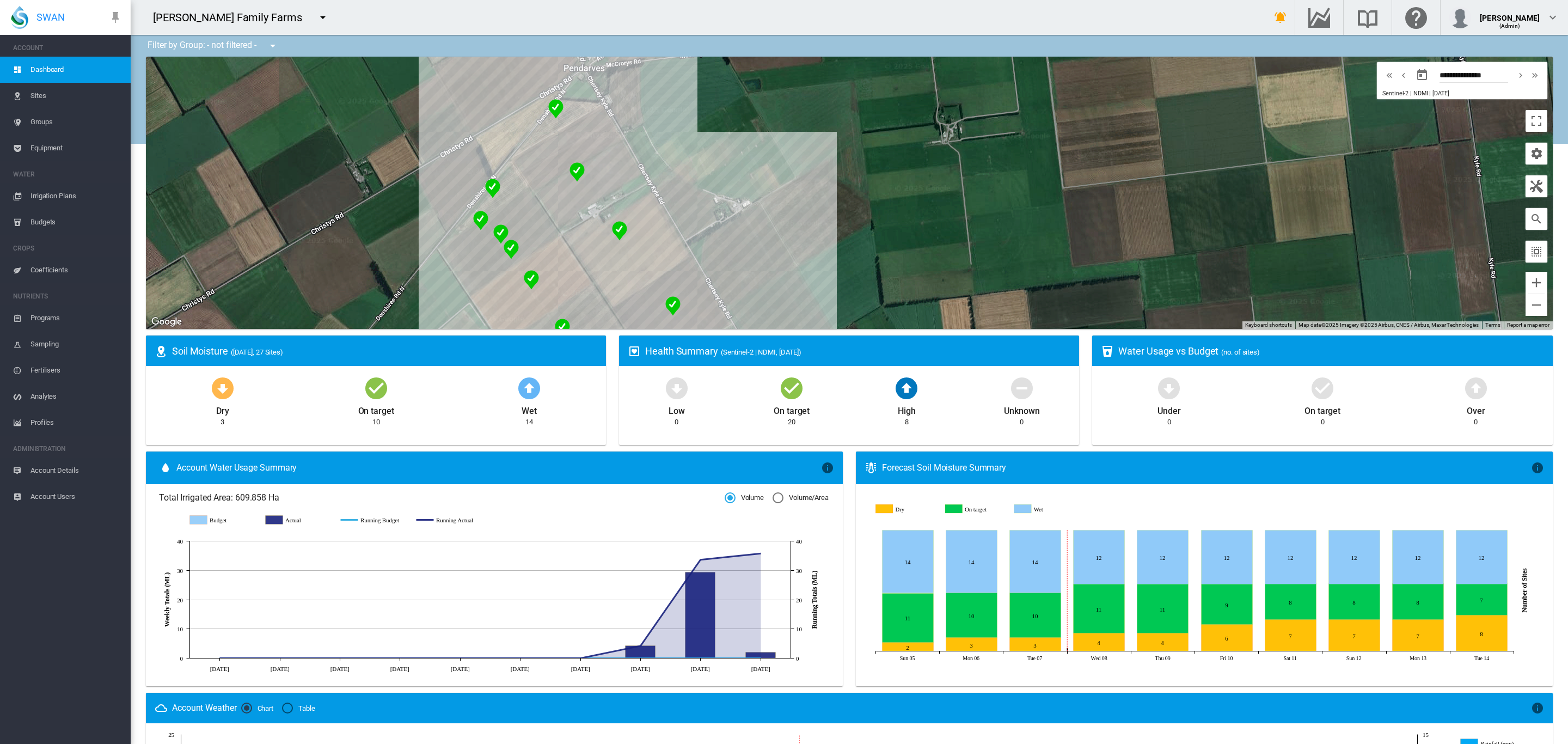
click at [593, 167] on div at bounding box center [849, 193] width 1407 height 272
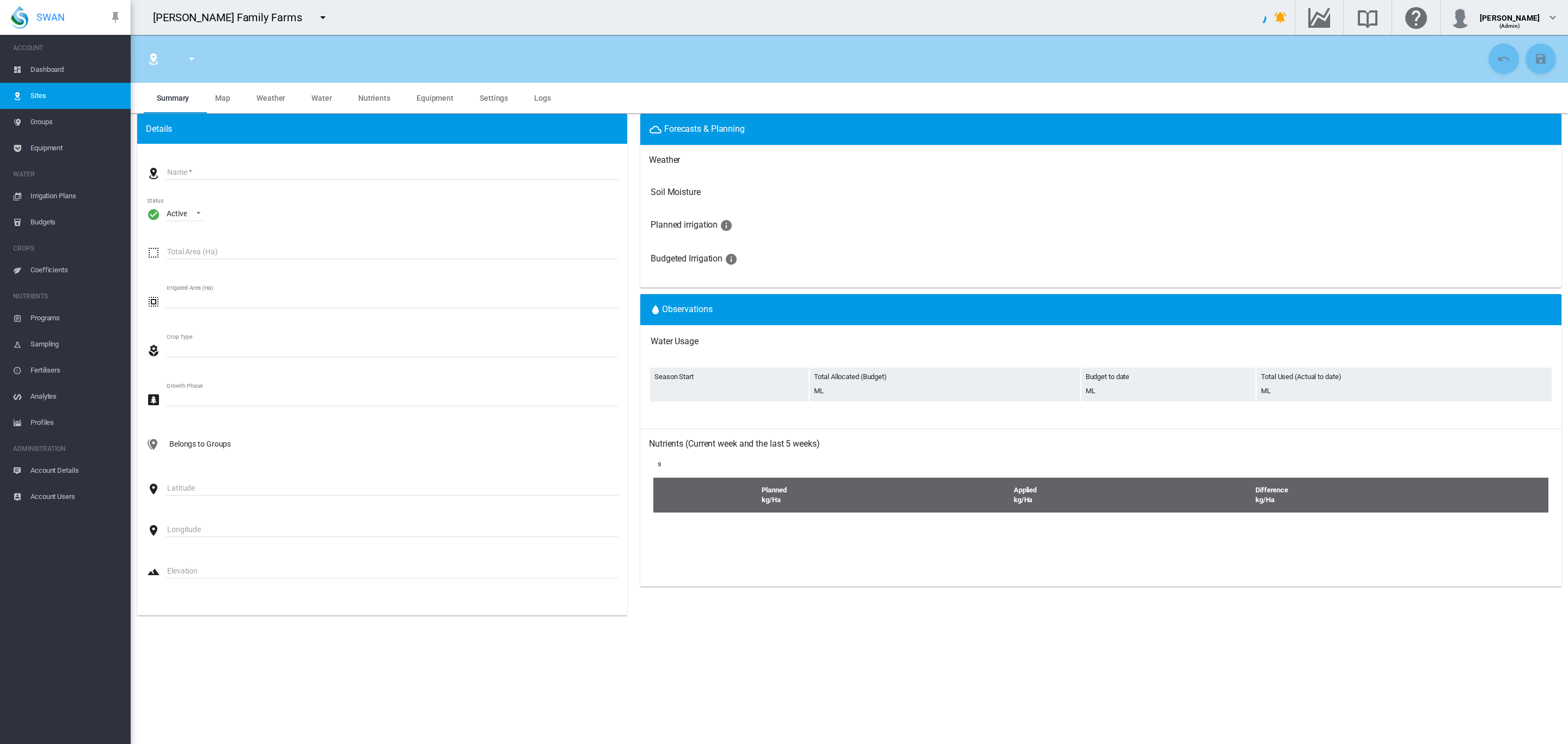
type input "**********"
type input "*********"
type input "**"
type input "******"
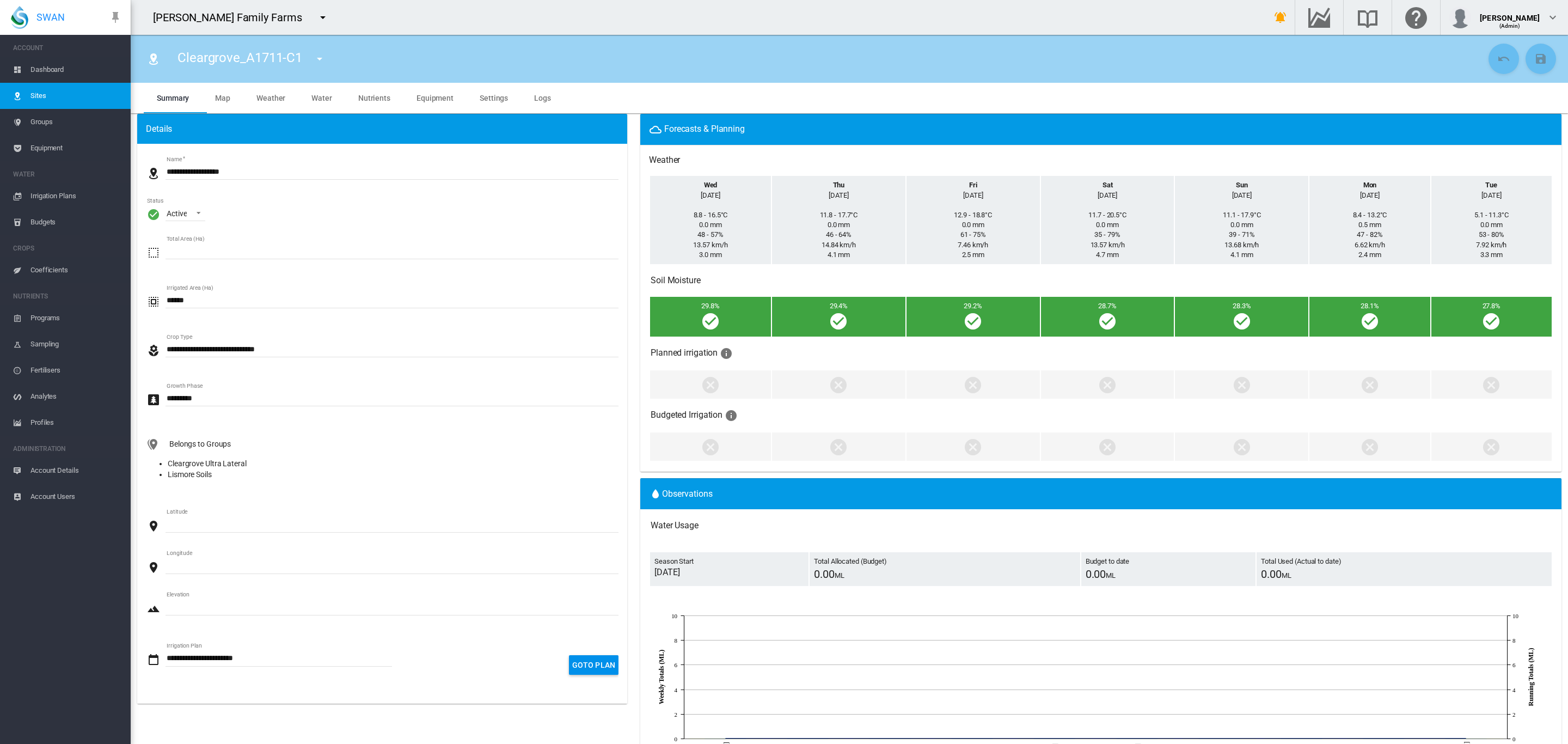
click at [312, 22] on button "button" at bounding box center [322, 17] width 22 height 22
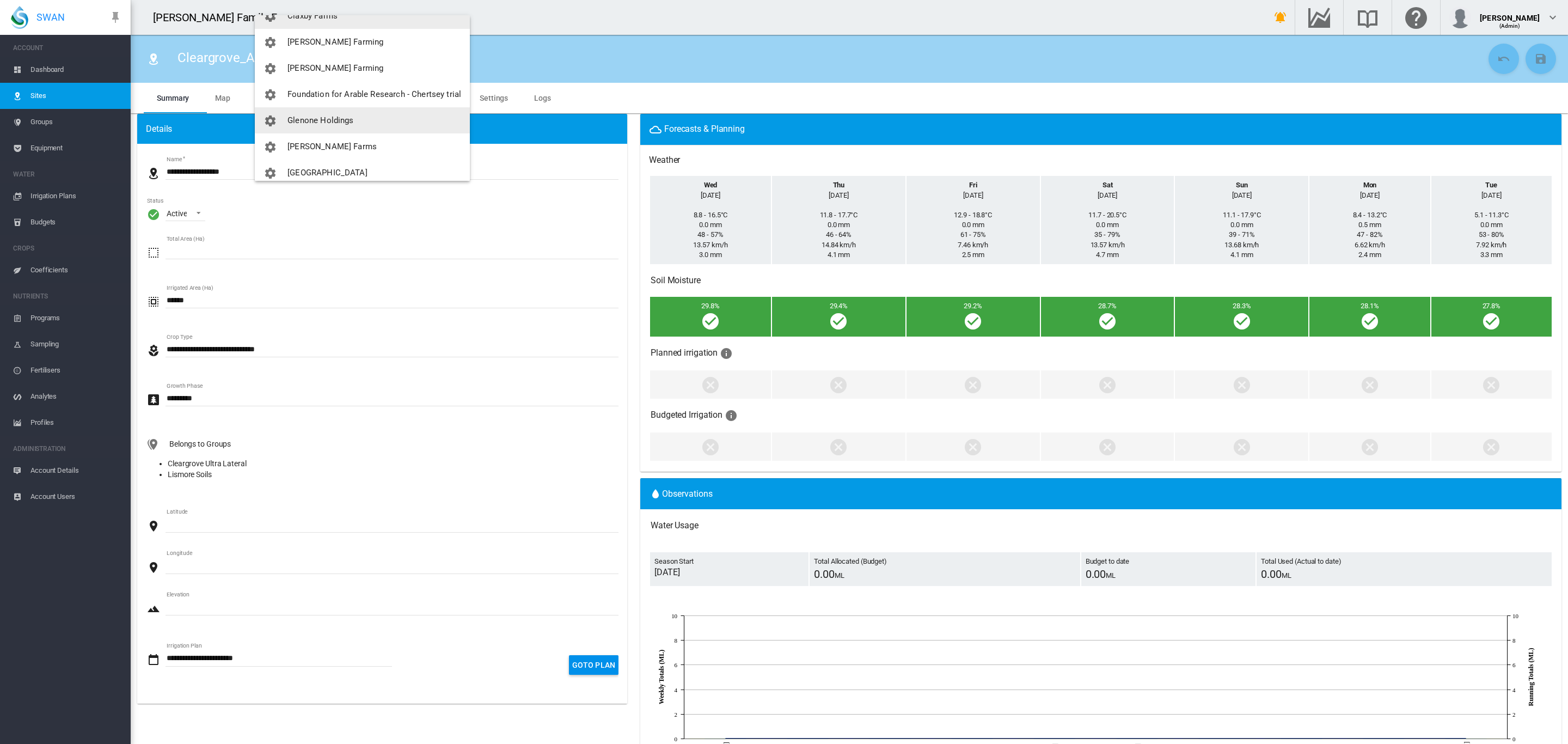
scroll to position [123, 0]
click at [335, 71] on span "[PERSON_NAME] Farming" at bounding box center [335, 67] width 96 height 10
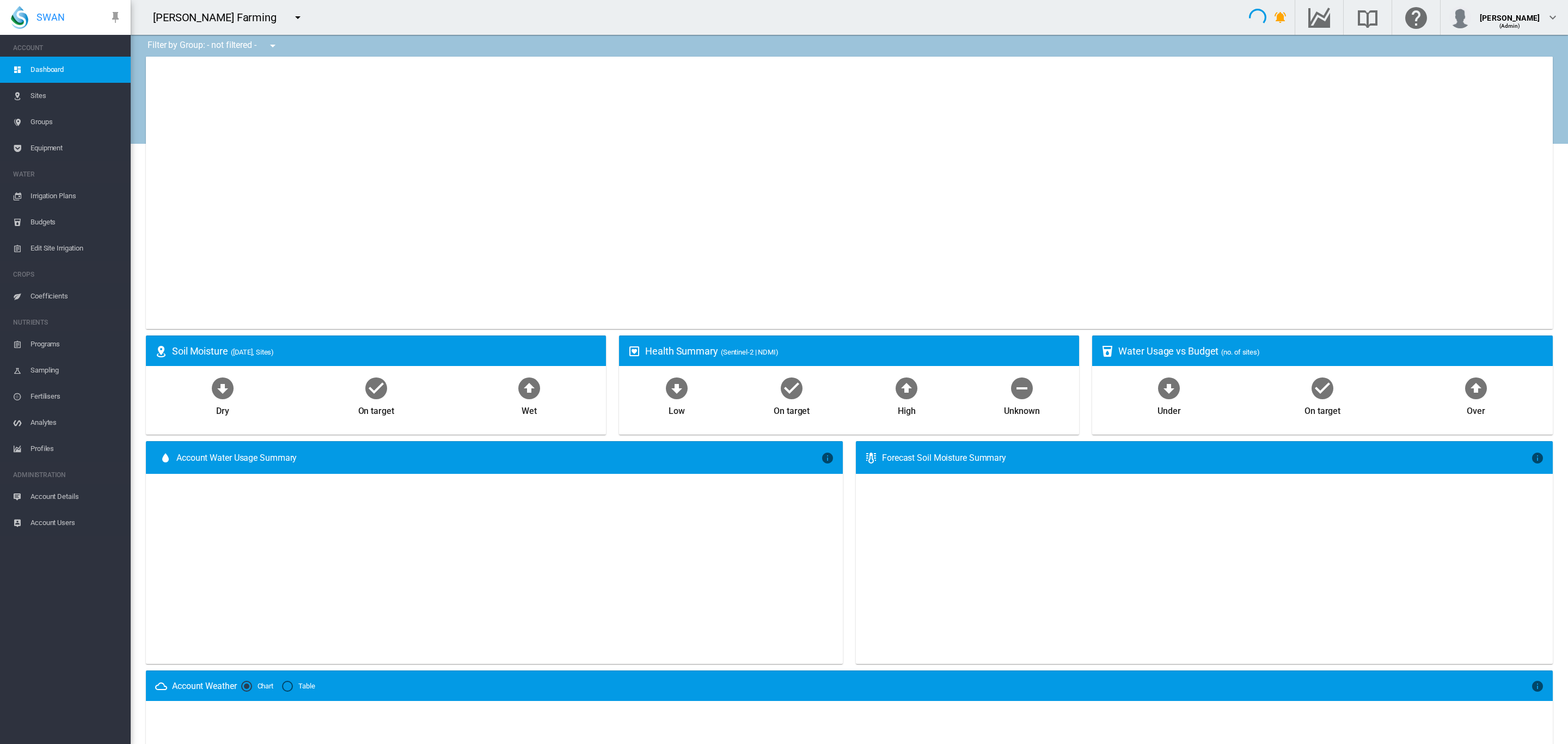
type input "**********"
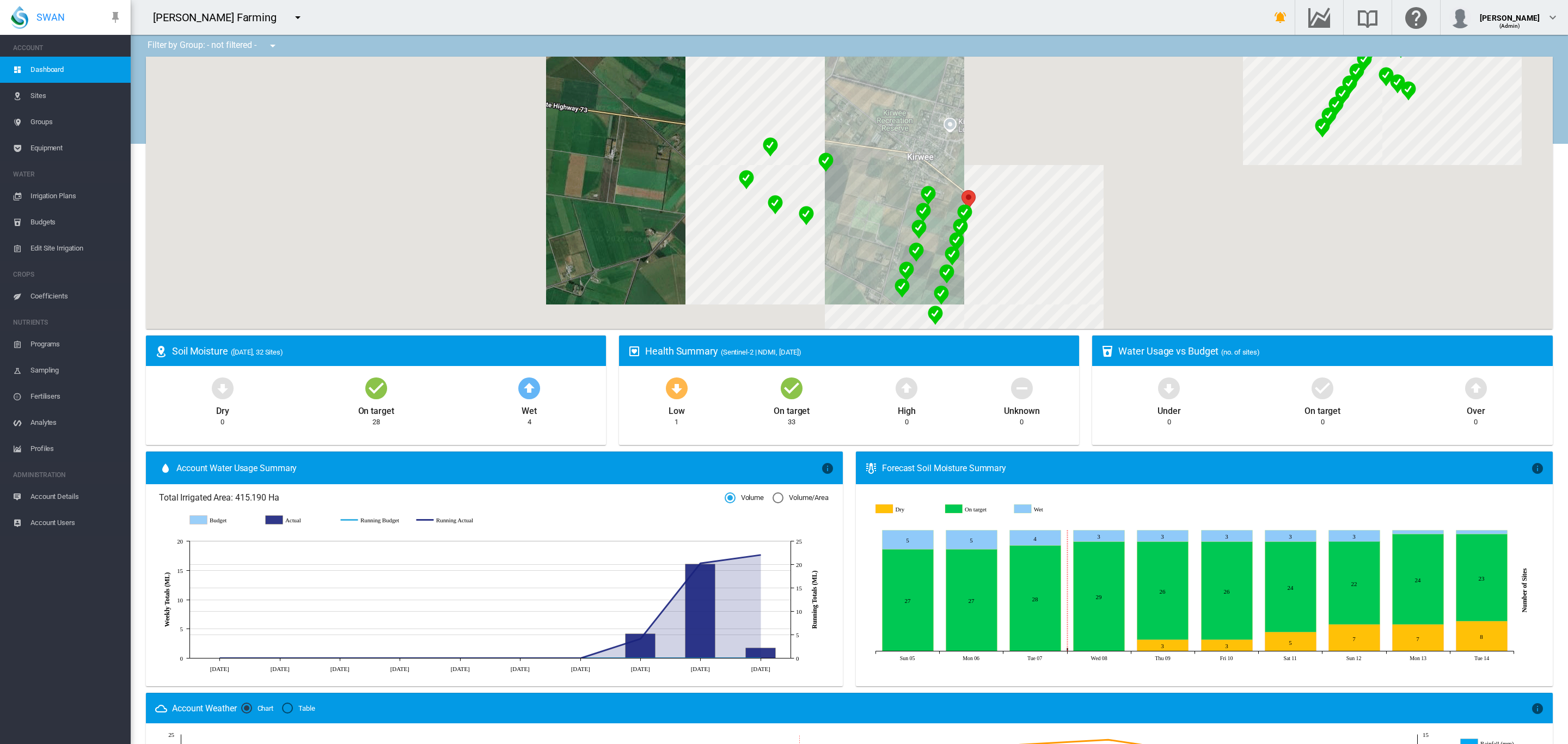
drag, startPoint x: 722, startPoint y: 204, endPoint x: 372, endPoint y: 164, distance: 352.3
click at [372, 164] on div at bounding box center [849, 193] width 1407 height 272
